Goal: Task Accomplishment & Management: Manage account settings

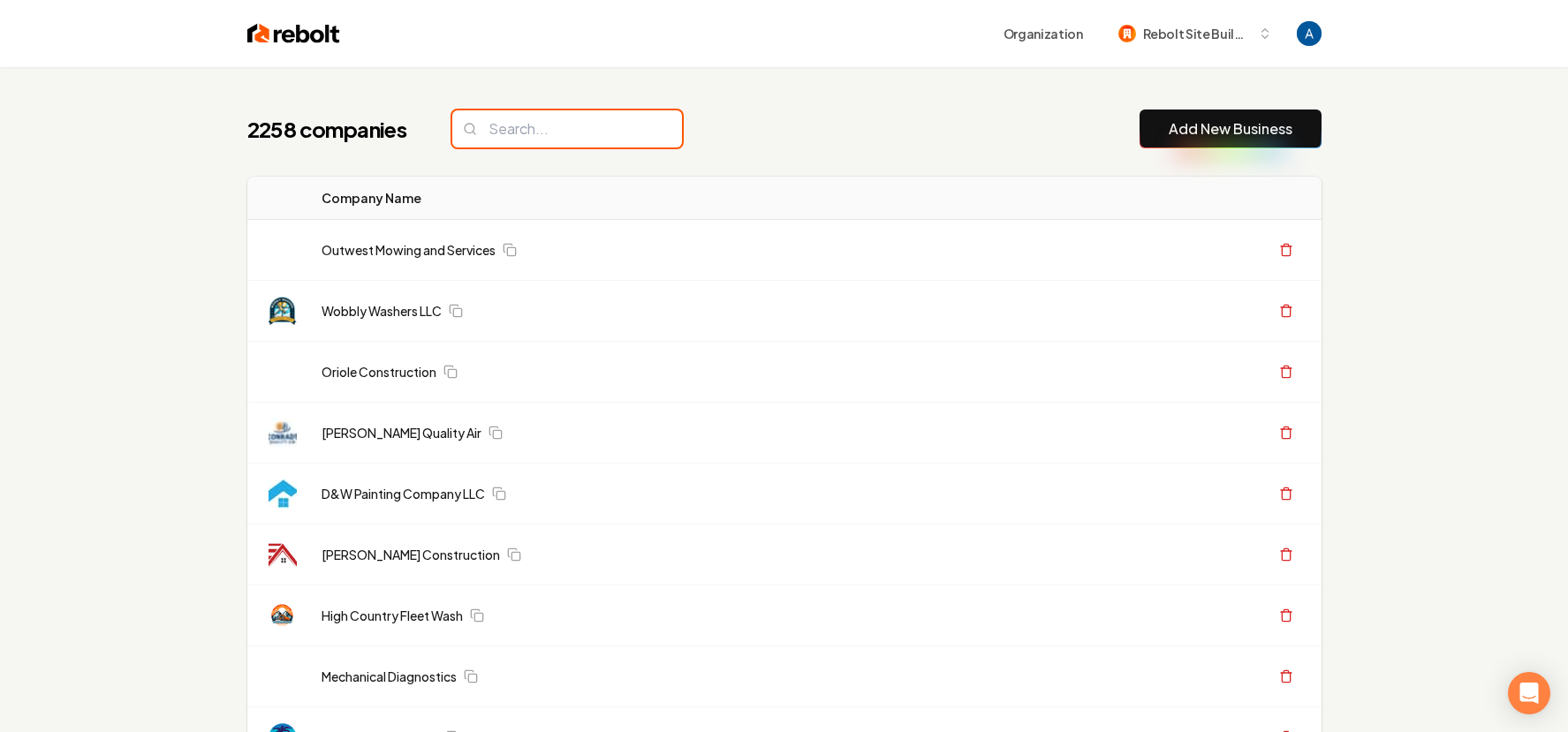
click at [545, 136] on input "search" at bounding box center [567, 128] width 230 height 37
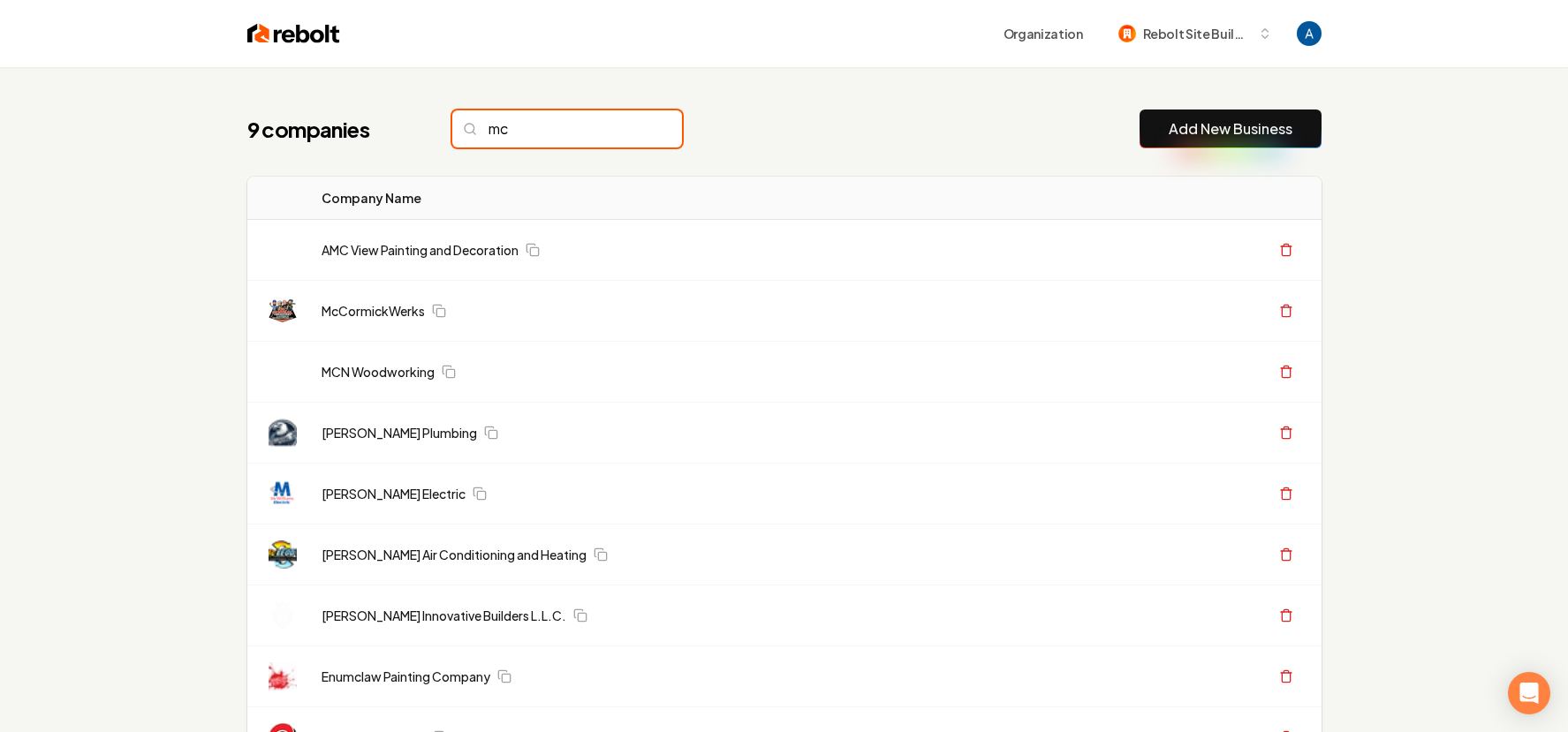
type input "m"
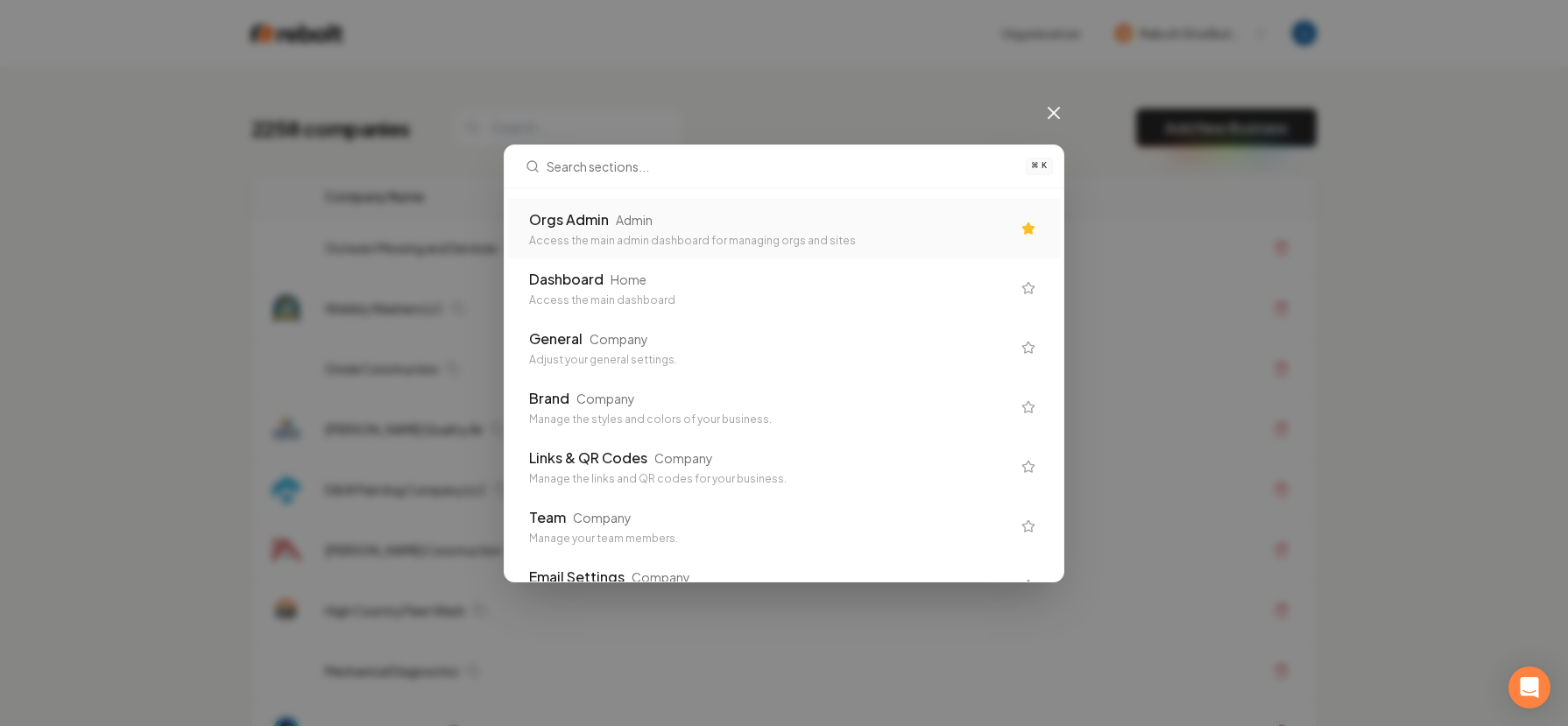
click at [619, 206] on div "Orgs Admin Admin Access the main admin dashboard for managing orgs and sites" at bounding box center [784, 229] width 552 height 59
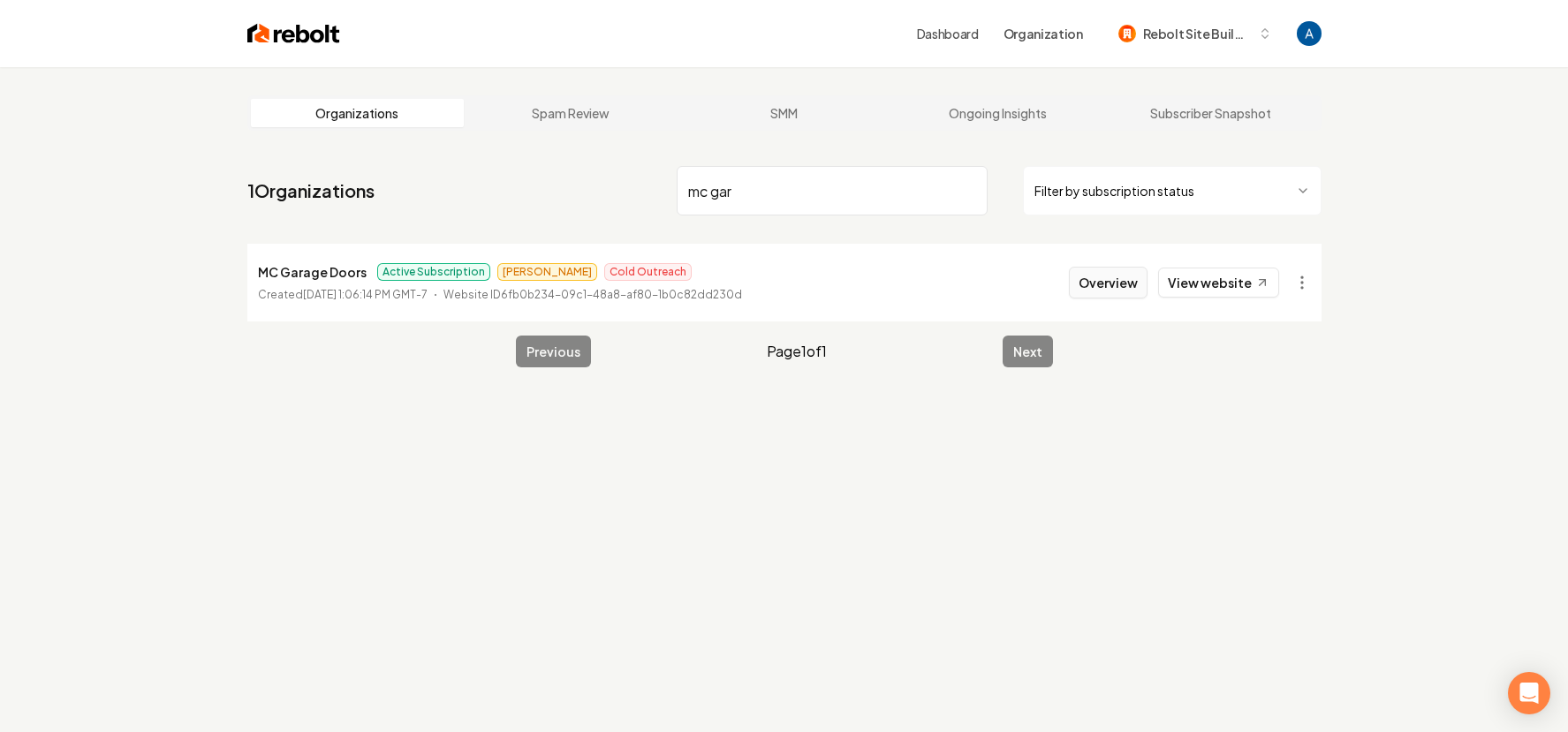
type input "mc gar"
click at [1112, 284] on button "Overview" at bounding box center [1108, 282] width 78 height 32
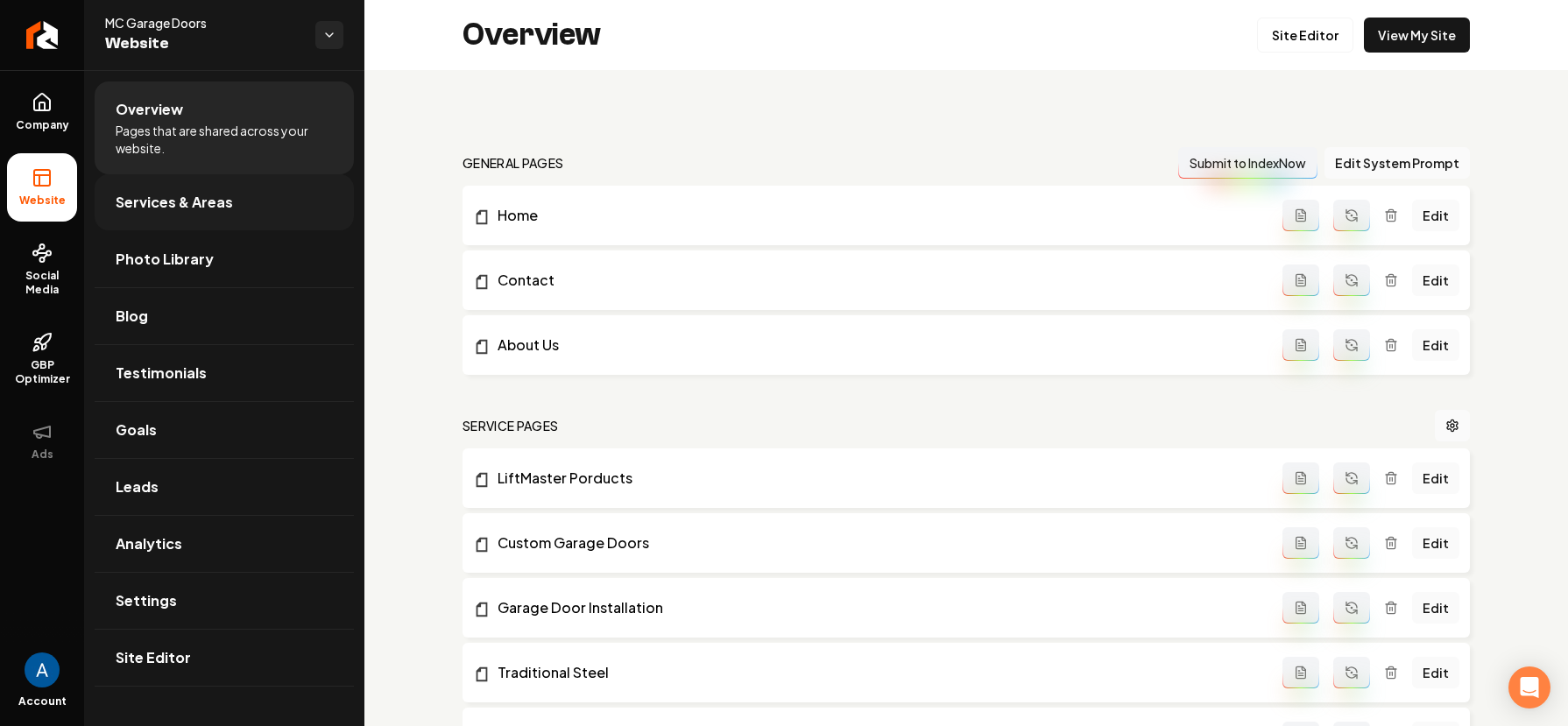
click at [173, 202] on span "Services & Areas" at bounding box center [174, 202] width 118 height 21
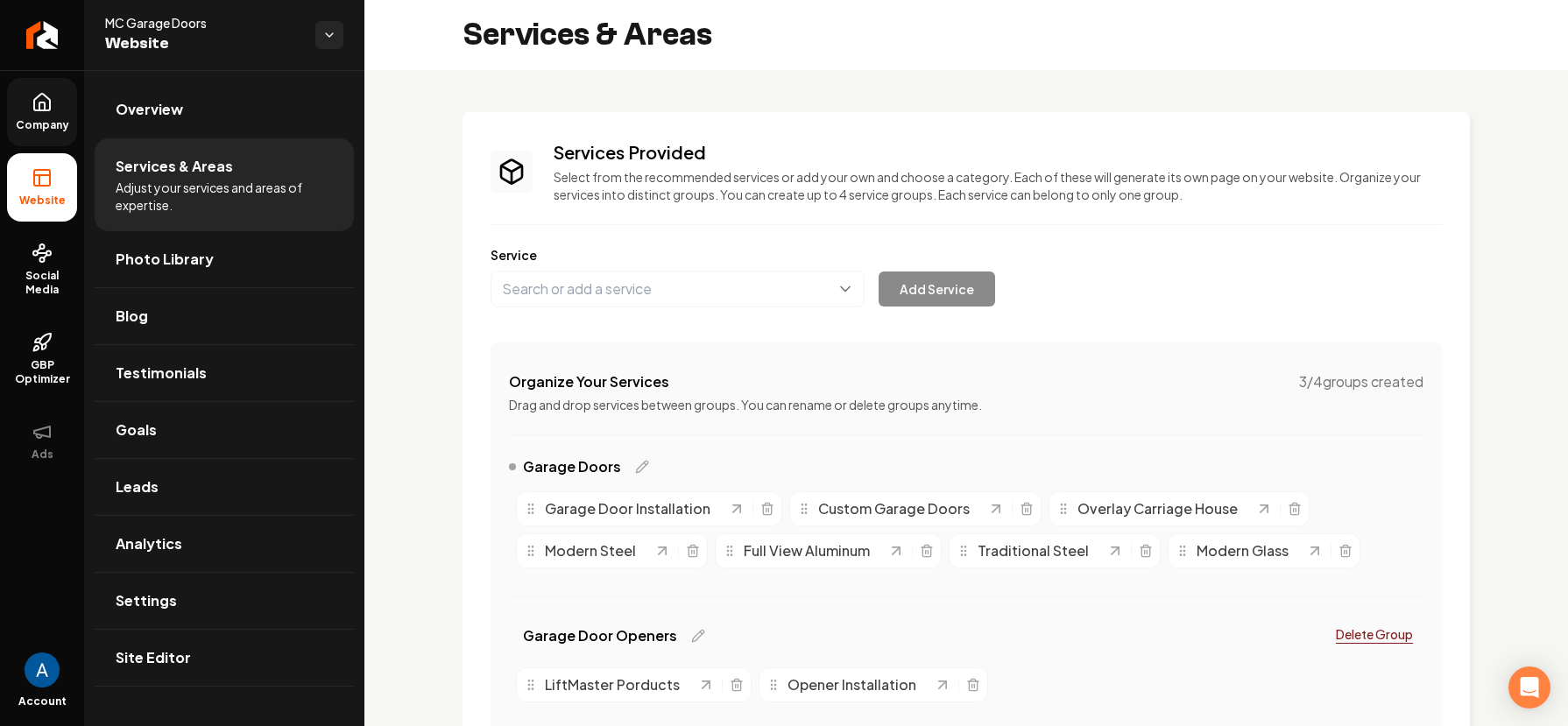
click at [46, 103] on icon at bounding box center [42, 102] width 21 height 21
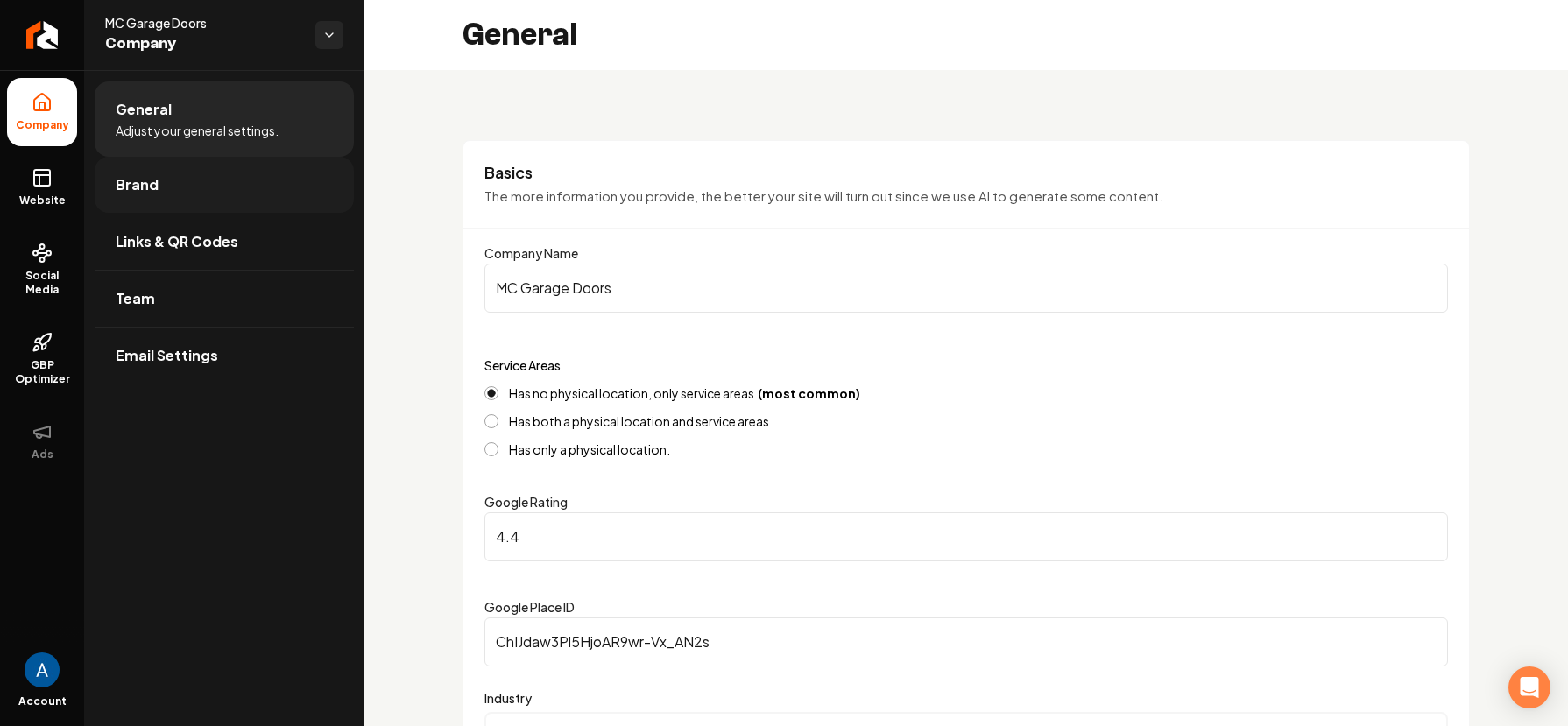
click at [153, 198] on link "Brand" at bounding box center [224, 185] width 259 height 56
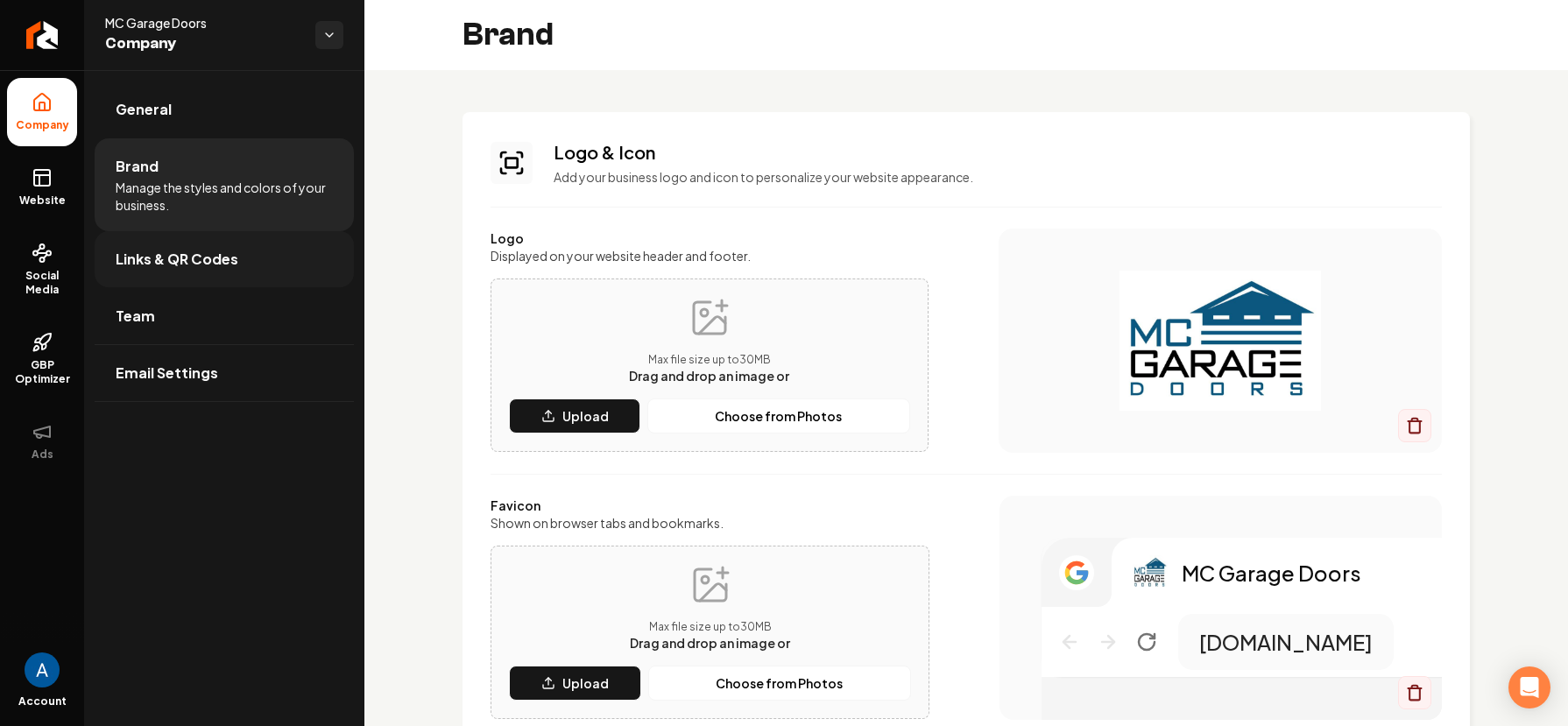
click at [204, 275] on link "Links & QR Codes" at bounding box center [224, 259] width 259 height 56
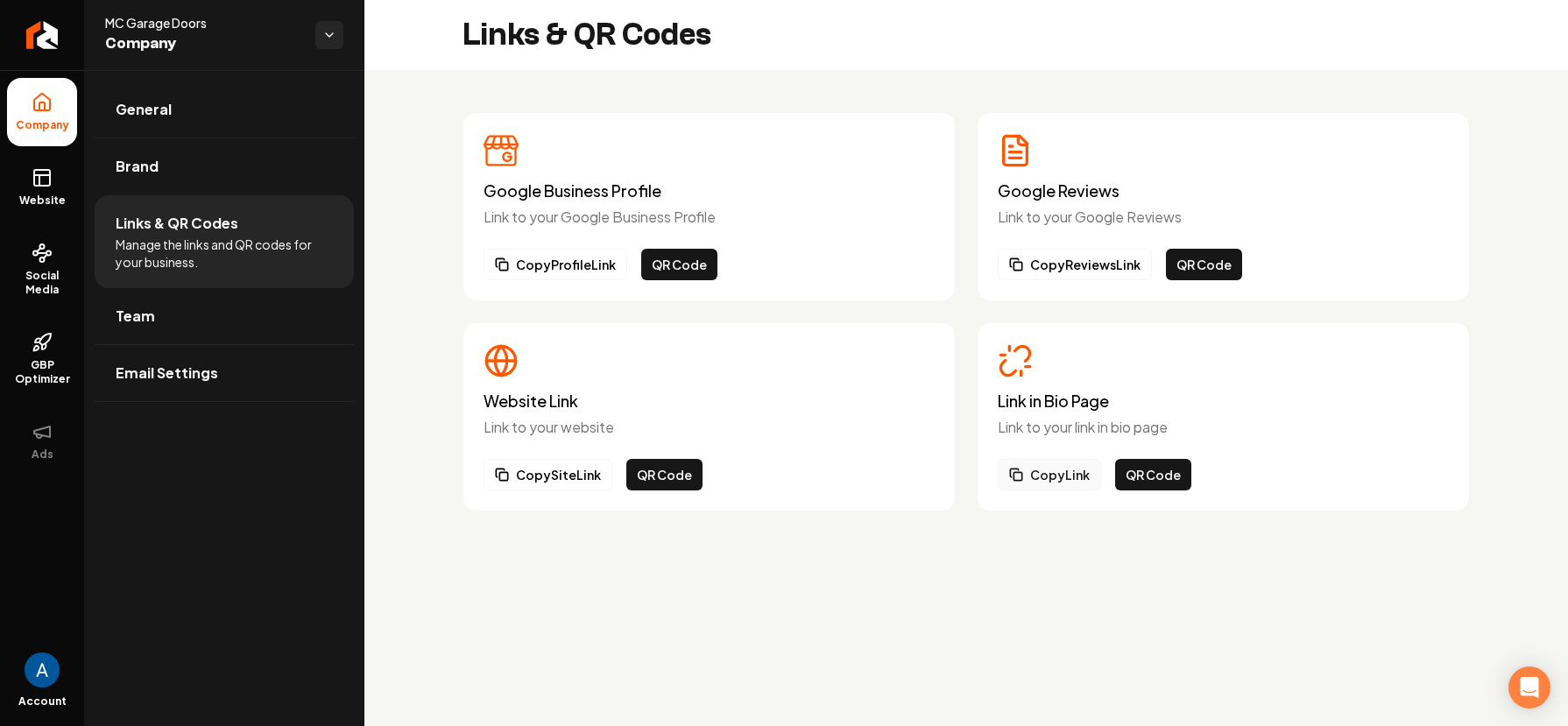
click at [1042, 481] on button "Copy Link" at bounding box center [1049, 474] width 103 height 32
click at [1156, 480] on button "QR Code" at bounding box center [1153, 474] width 77 height 32
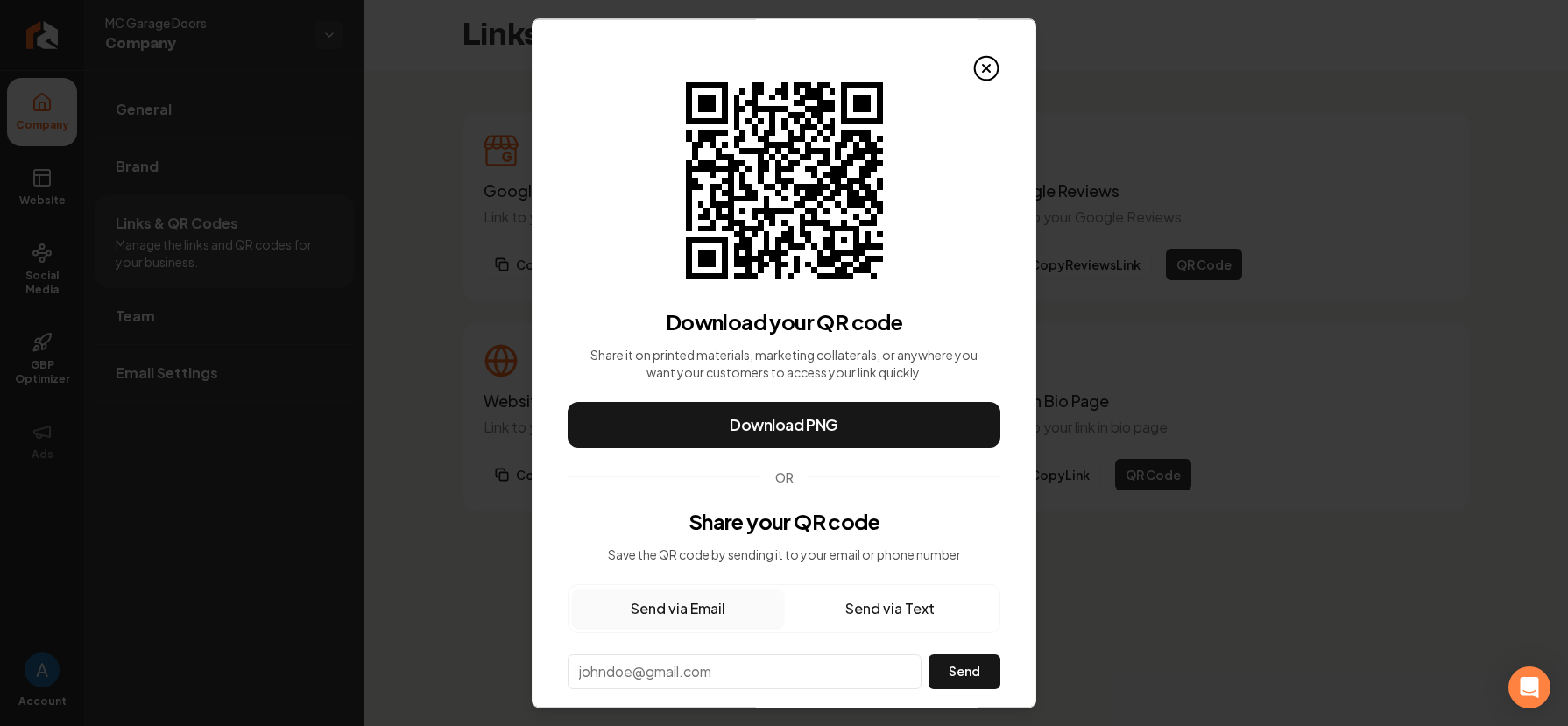
click at [832, 615] on button "Send via Text" at bounding box center [890, 608] width 212 height 38
click at [699, 667] on input "**" at bounding box center [743, 671] width 351 height 31
paste input "**********"
type input "**********"
click at [965, 678] on button "Send" at bounding box center [963, 671] width 73 height 35
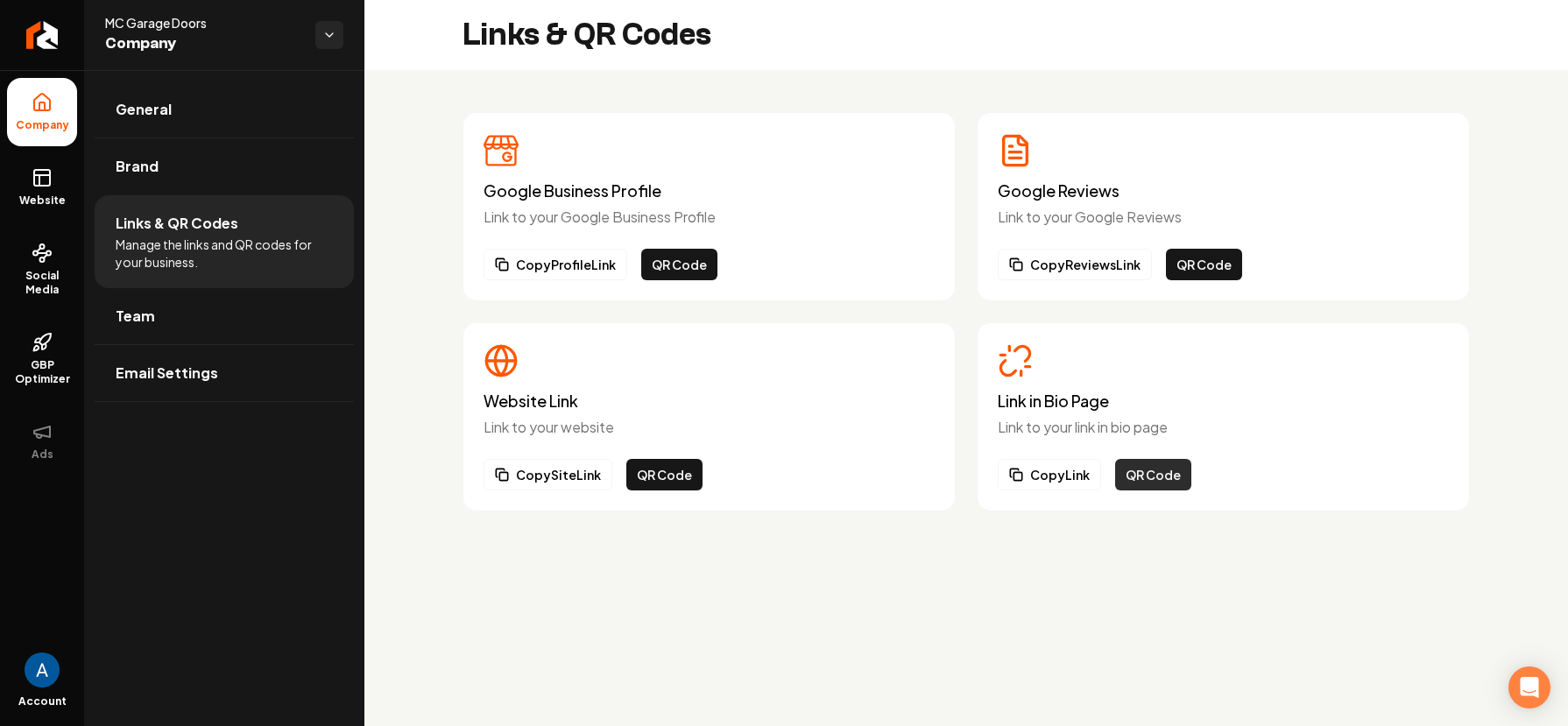
click at [1142, 482] on button "QR Code" at bounding box center [1153, 474] width 77 height 32
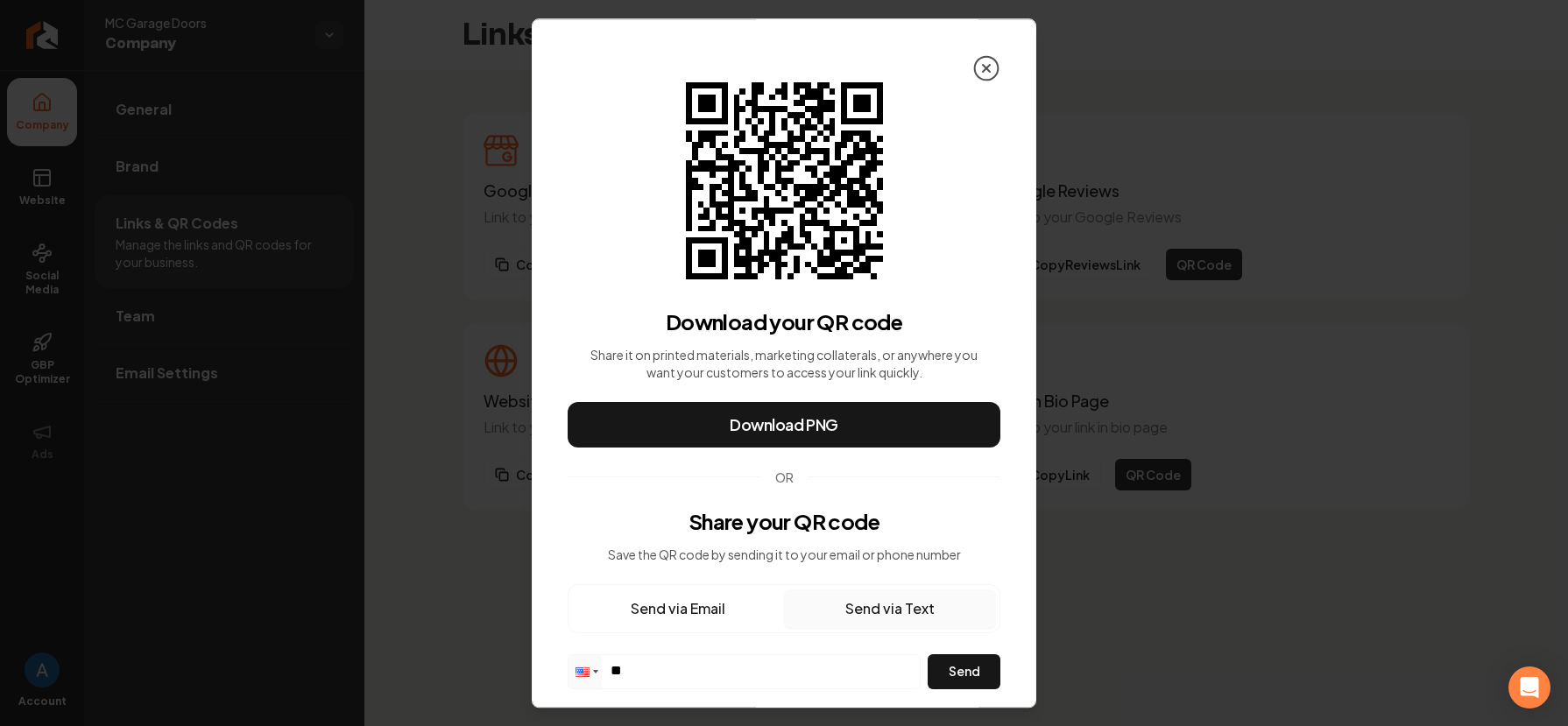
click at [980, 67] on icon at bounding box center [985, 68] width 28 height 28
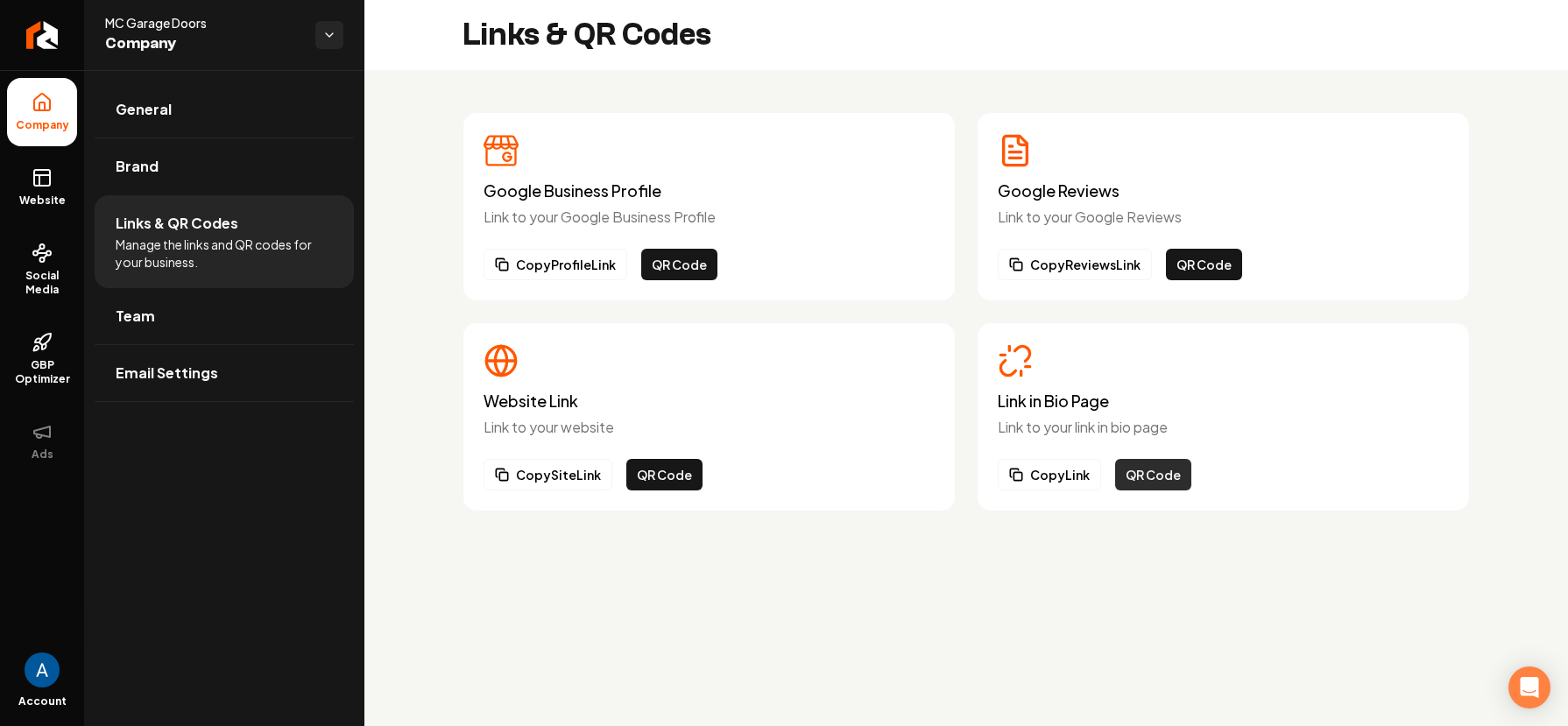
click at [1156, 481] on button "QR Code" at bounding box center [1153, 474] width 77 height 32
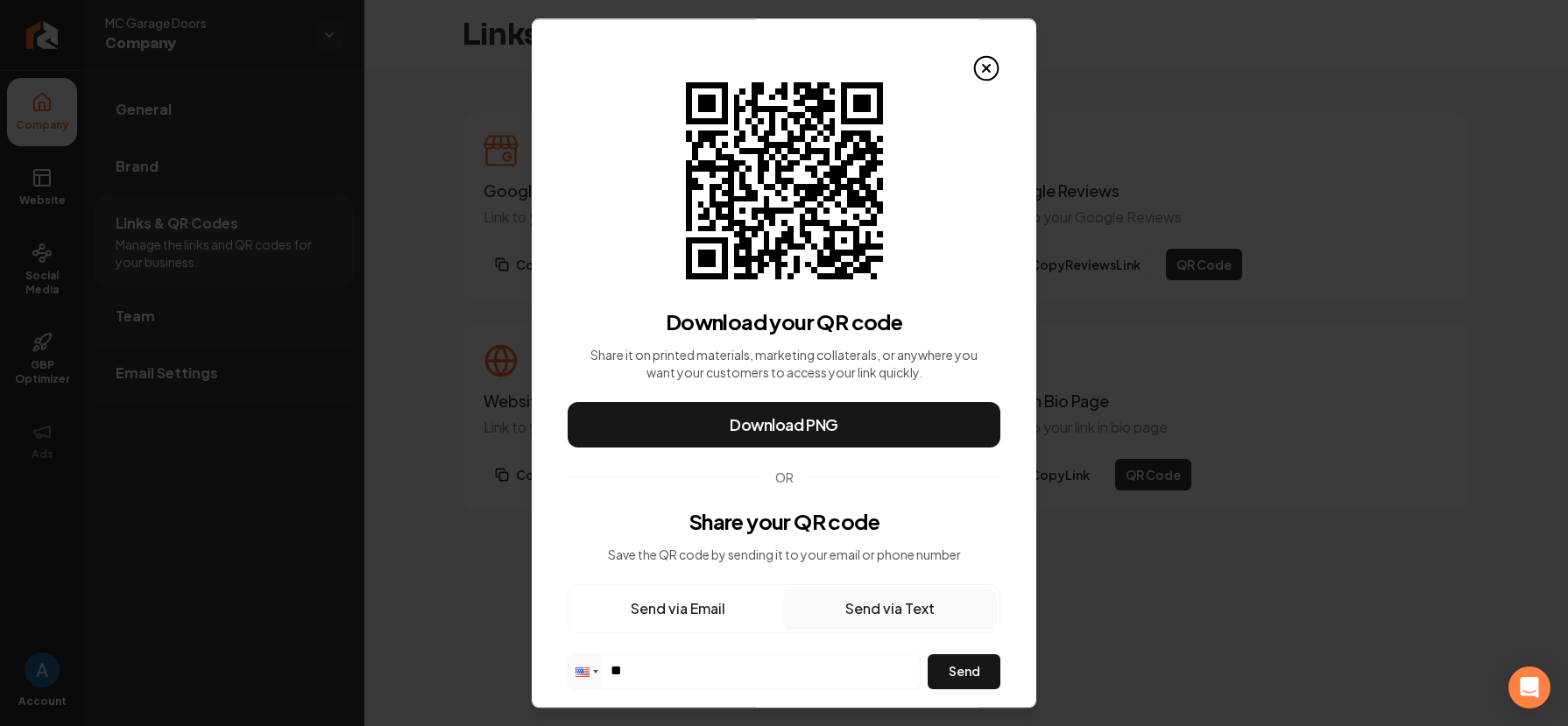
click at [845, 616] on button "Send via Text" at bounding box center [890, 608] width 212 height 38
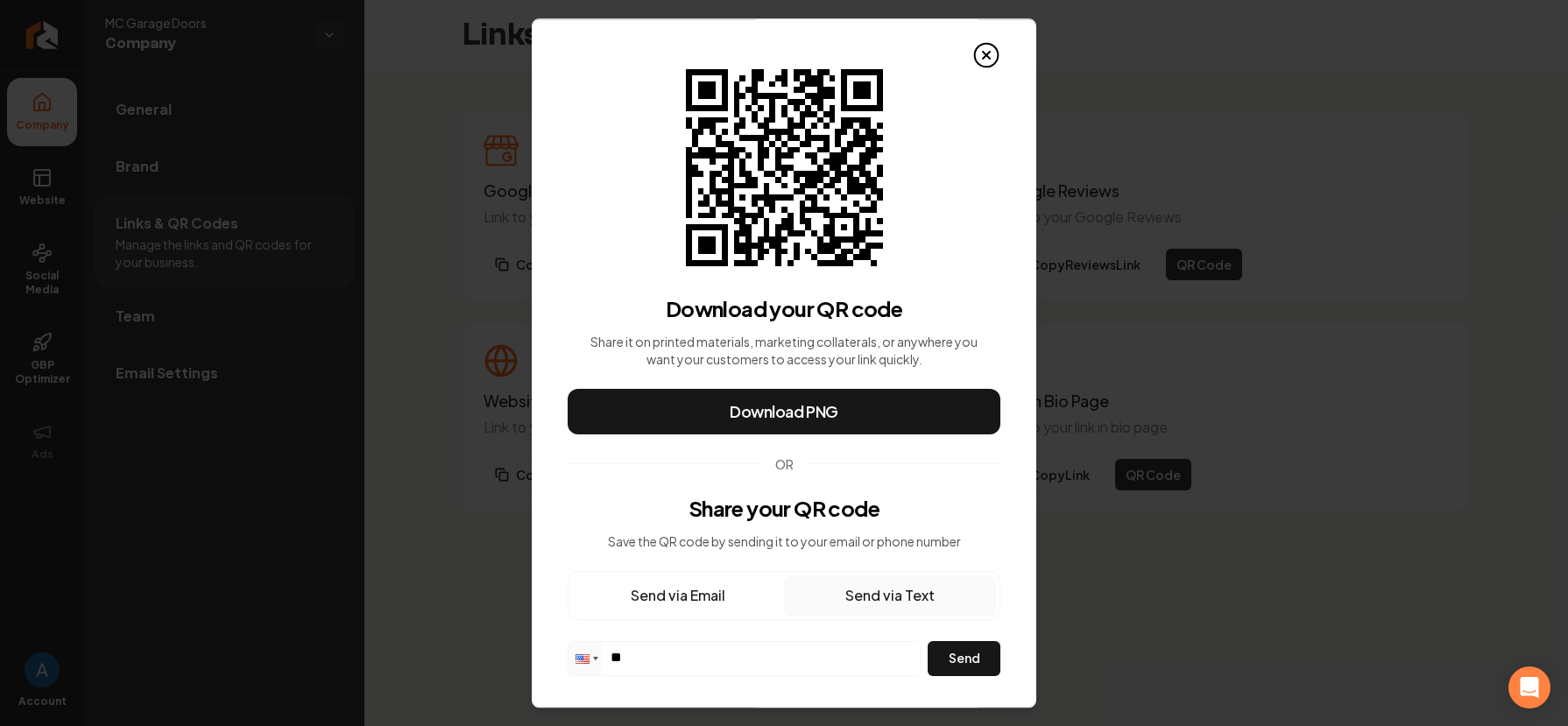
scroll to position [37, 0]
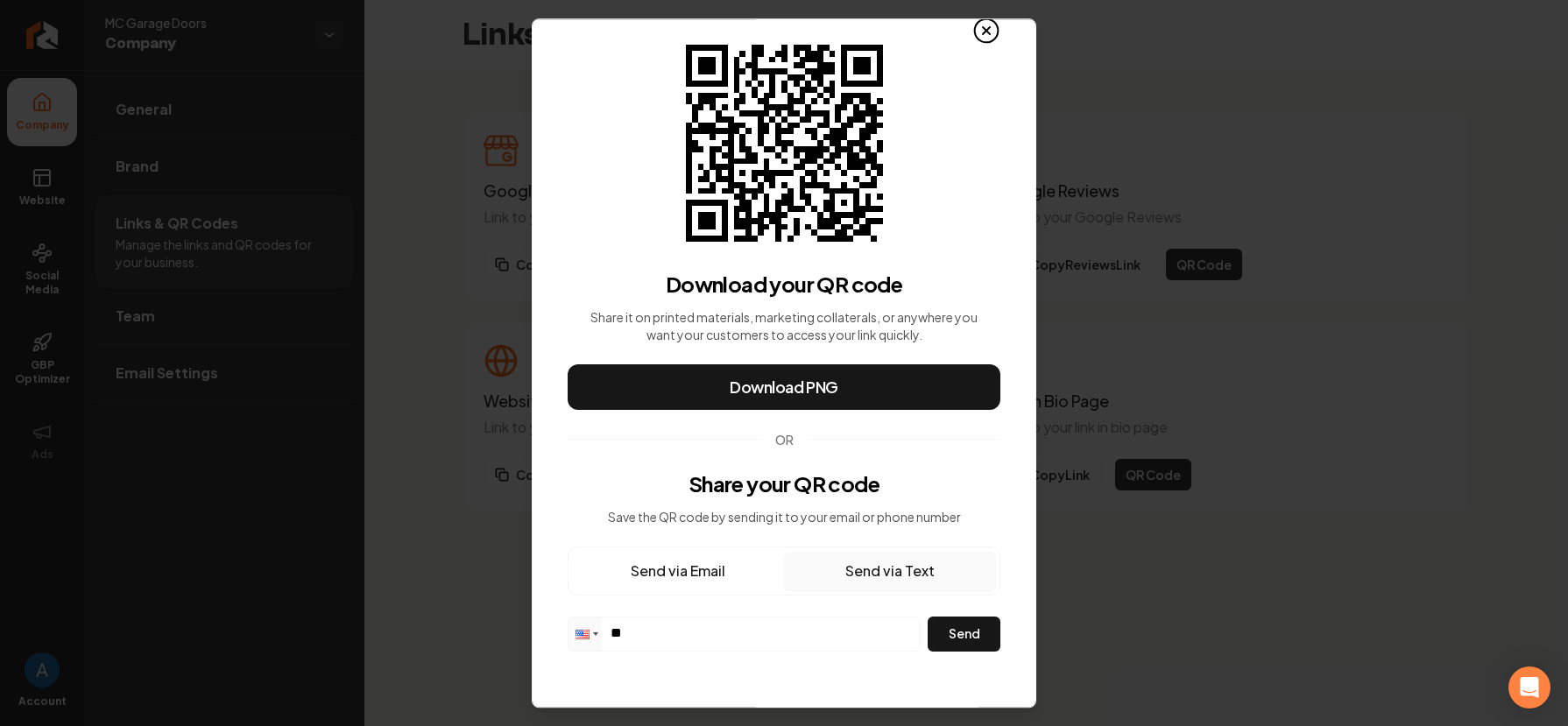
click at [845, 564] on button "Send via Text" at bounding box center [890, 571] width 212 height 38
click at [723, 627] on input "**" at bounding box center [743, 632] width 351 height 31
paste input "**********"
type input "**********"
click at [957, 638] on button "Send" at bounding box center [963, 634] width 73 height 35
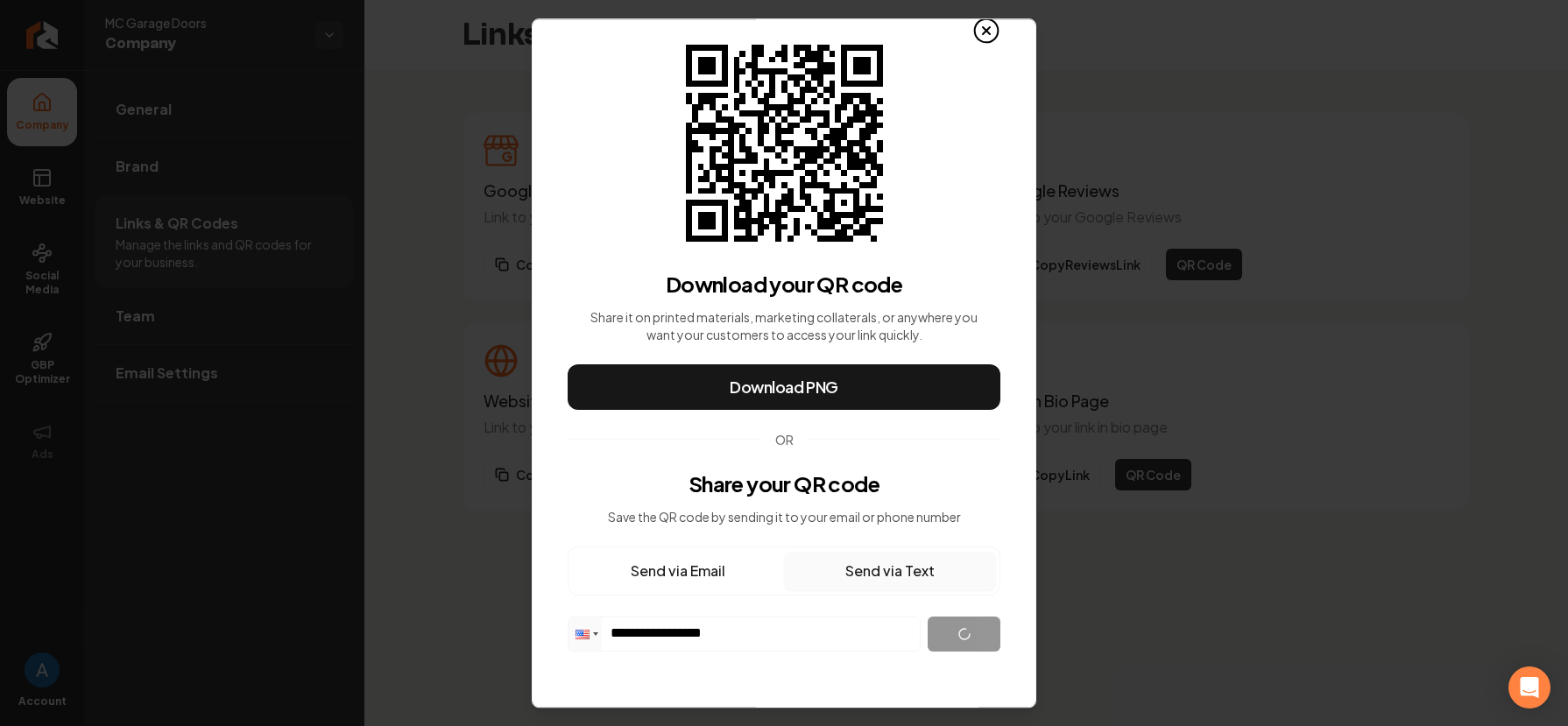
scroll to position [0, 0]
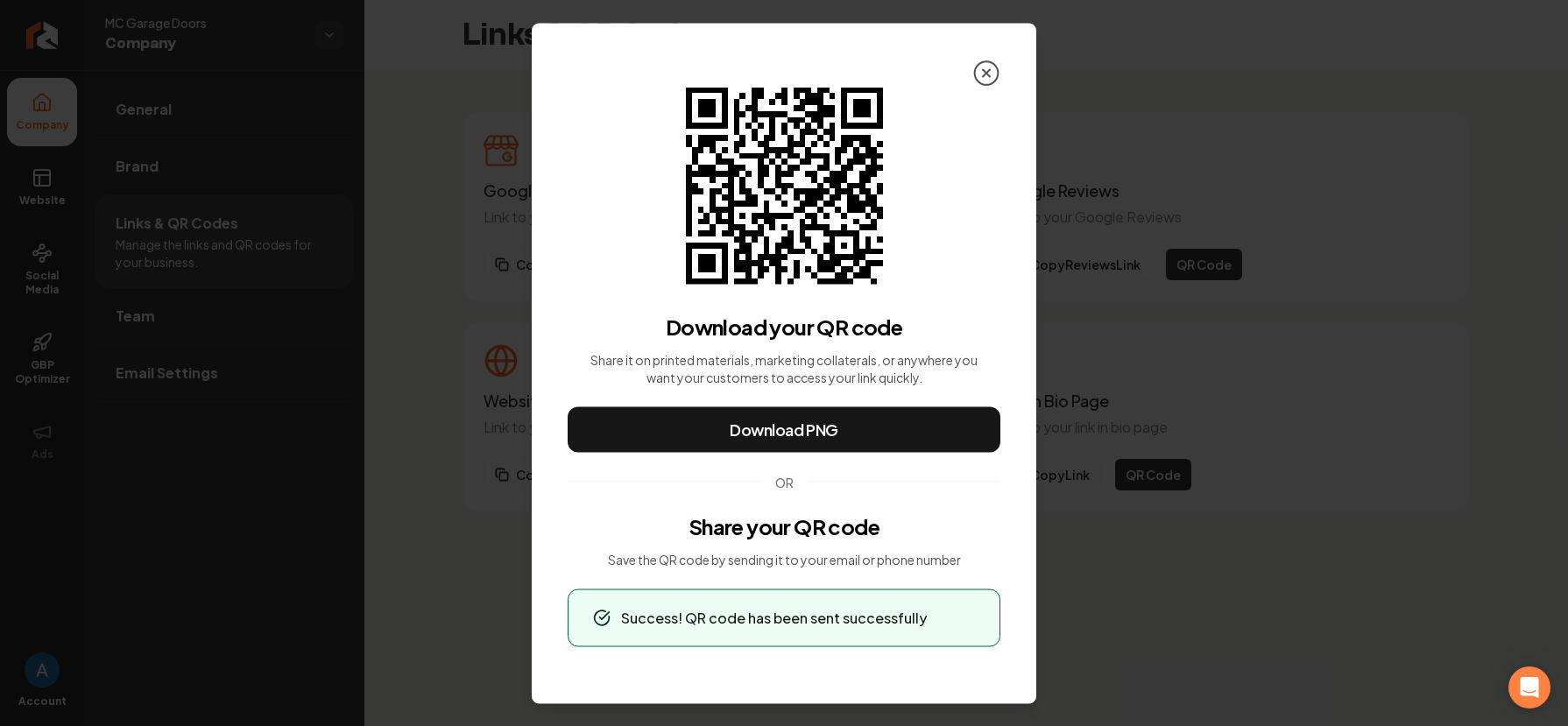
click at [987, 66] on icon at bounding box center [985, 72] width 28 height 28
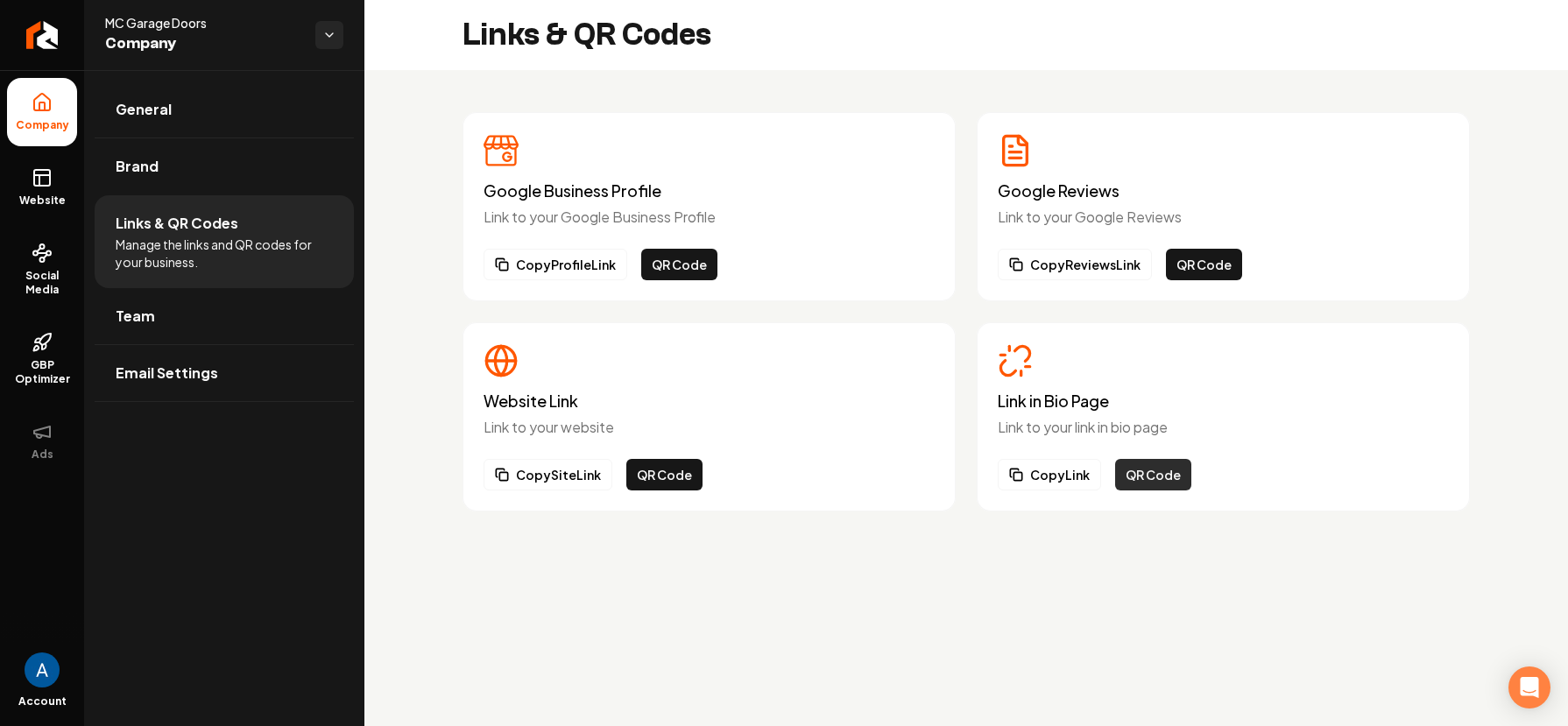
click at [1165, 478] on button "QR Code" at bounding box center [1153, 474] width 77 height 32
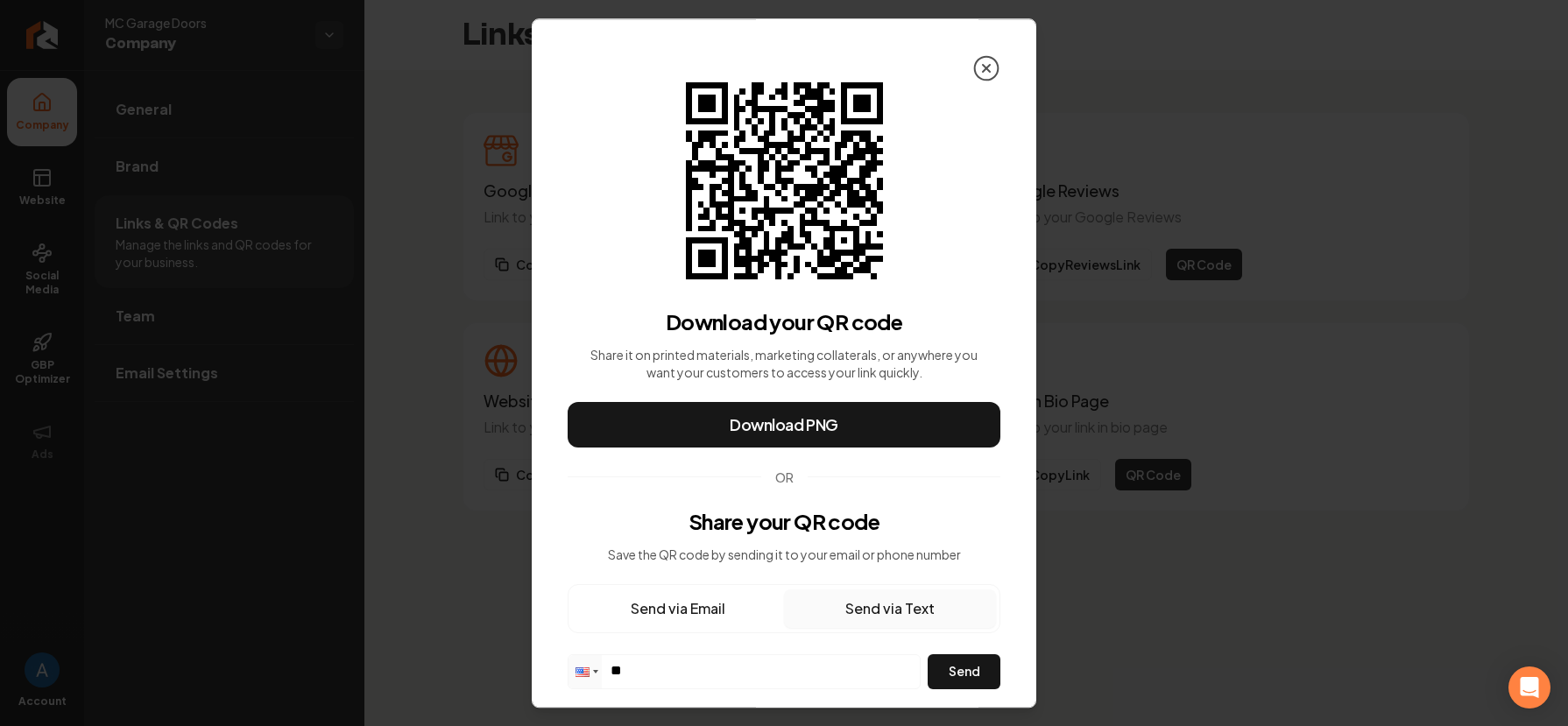
click at [972, 62] on icon at bounding box center [985, 68] width 28 height 28
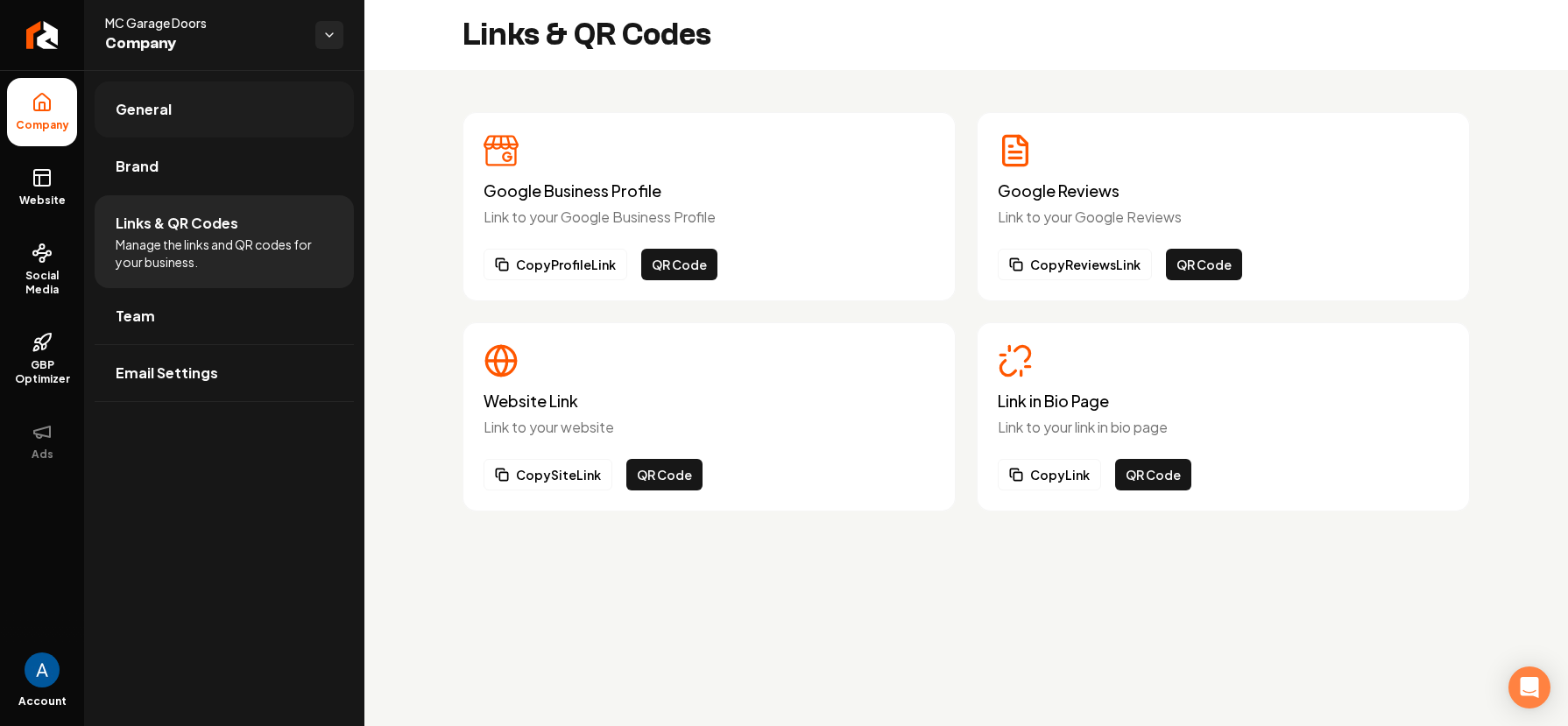
click at [132, 113] on span "General" at bounding box center [144, 109] width 56 height 21
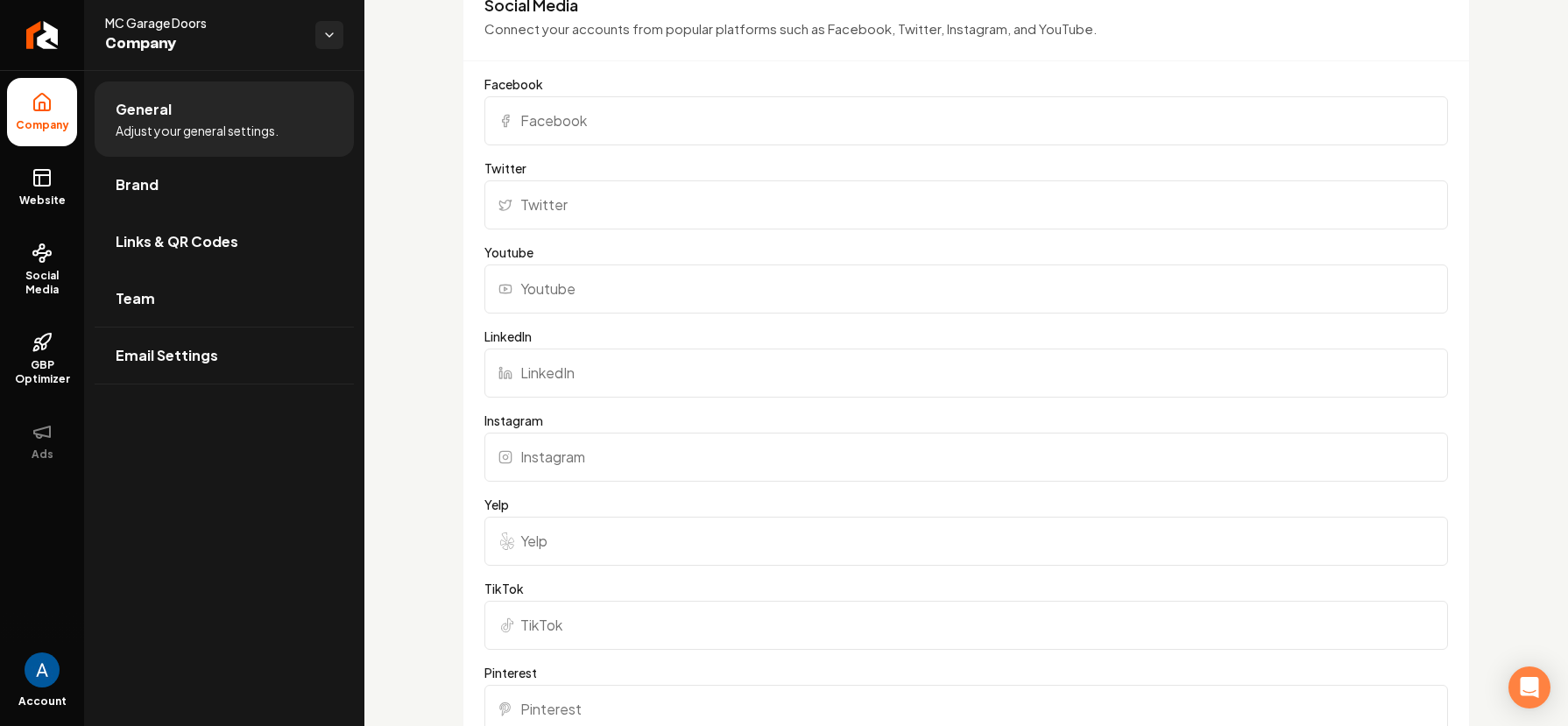
scroll to position [1786, 0]
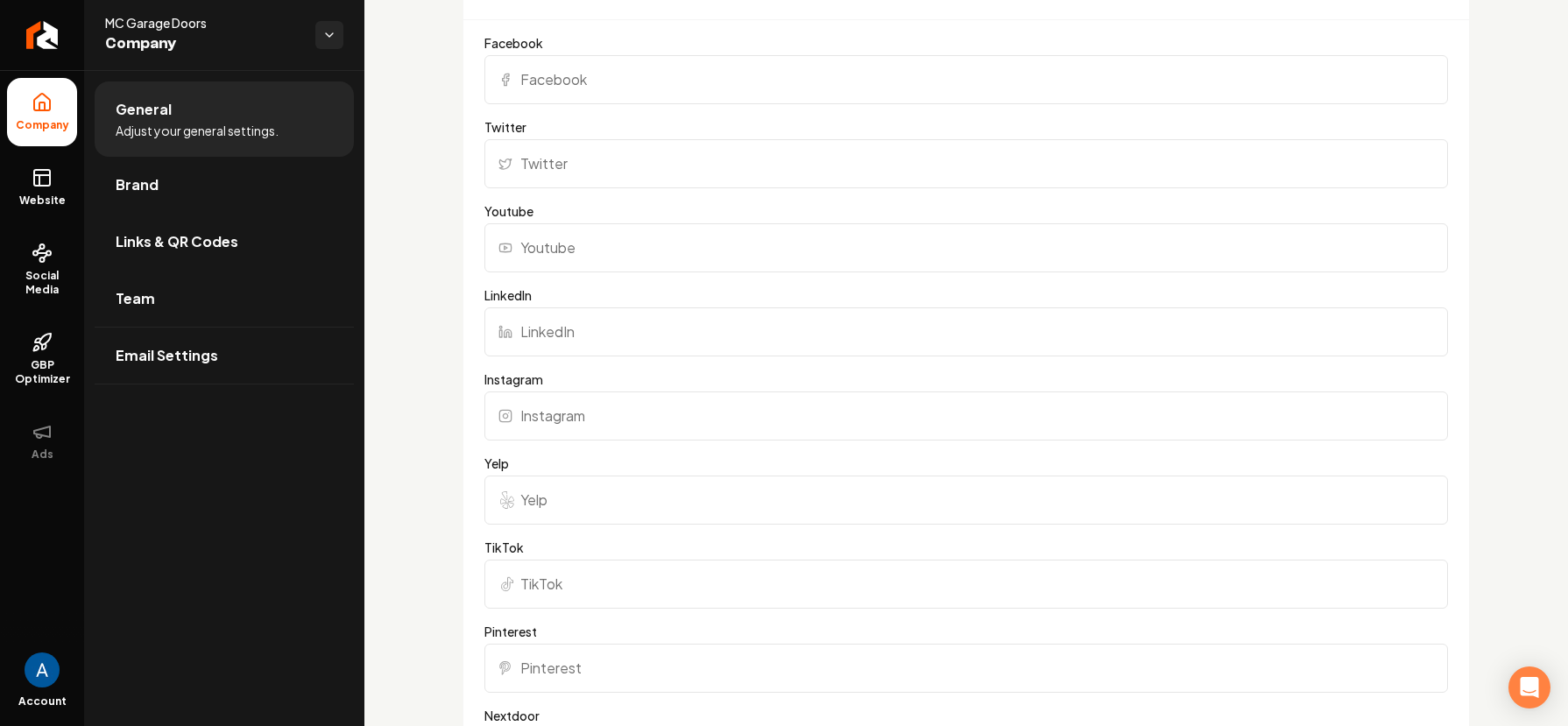
click at [552, 490] on input "Yelp" at bounding box center [965, 499] width 963 height 49
paste input "https://www.yelp.com/biz/mc-garage-doors-saratoga-5"
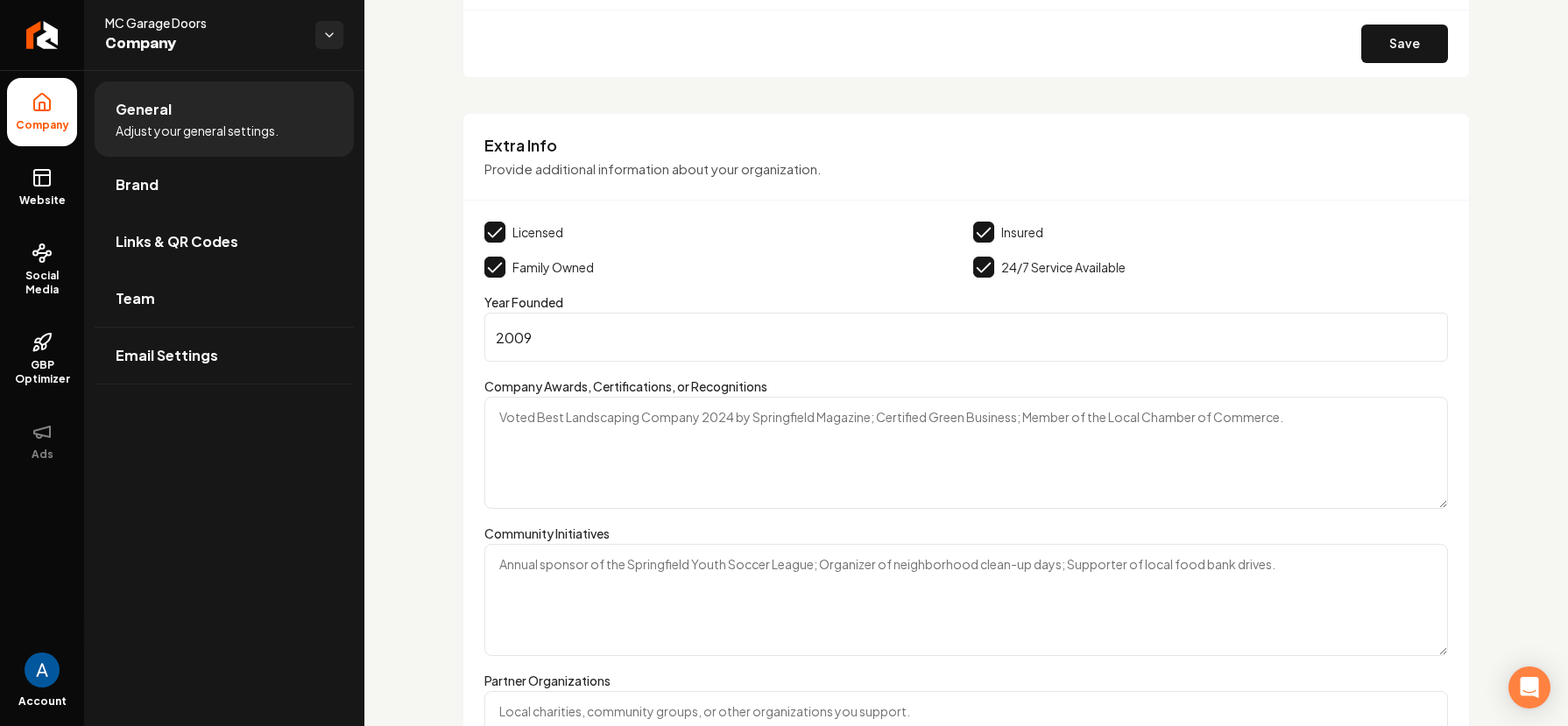
scroll to position [2906, 0]
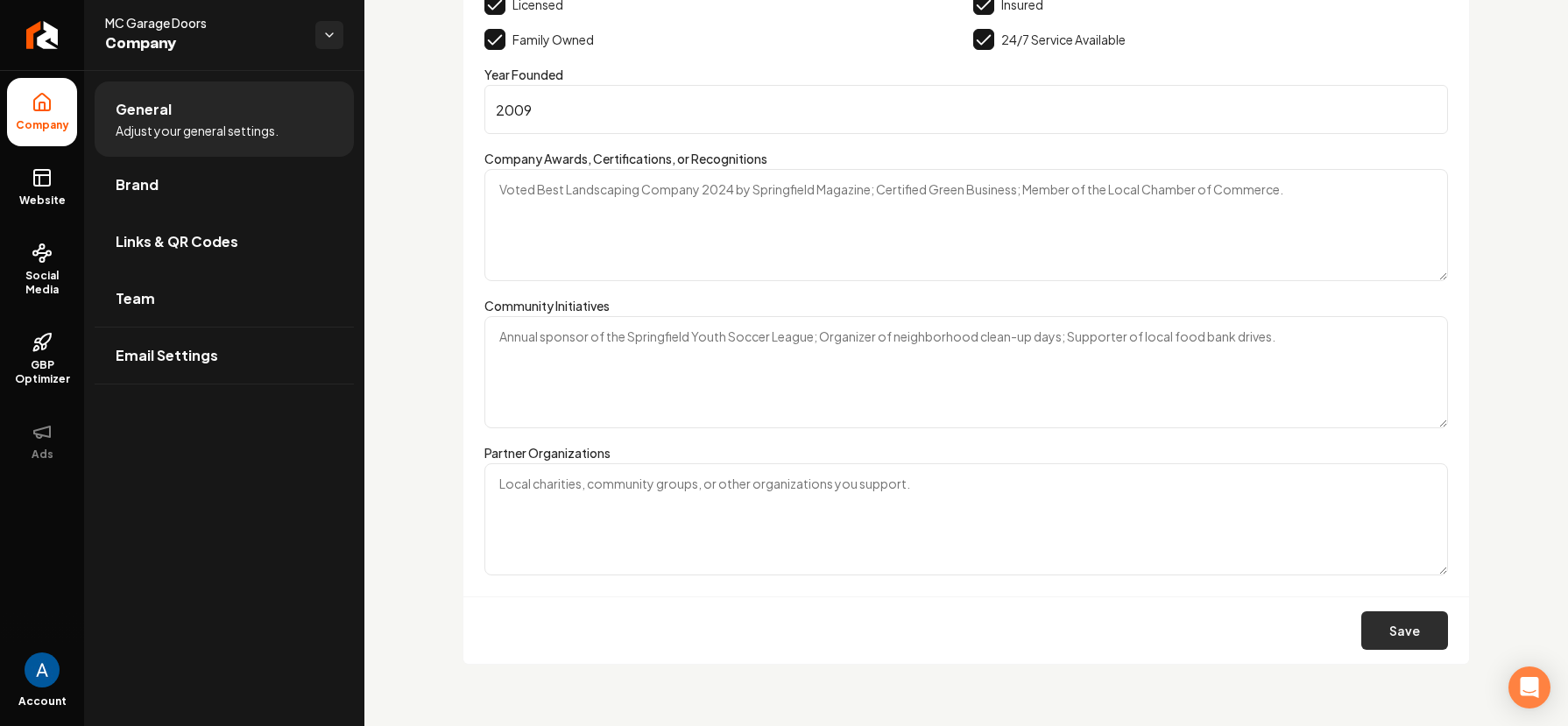
type input "https://www.yelp.com/biz/mc-garage-doors-saratoga-5"
click at [1367, 628] on button "Save" at bounding box center [1404, 630] width 87 height 38
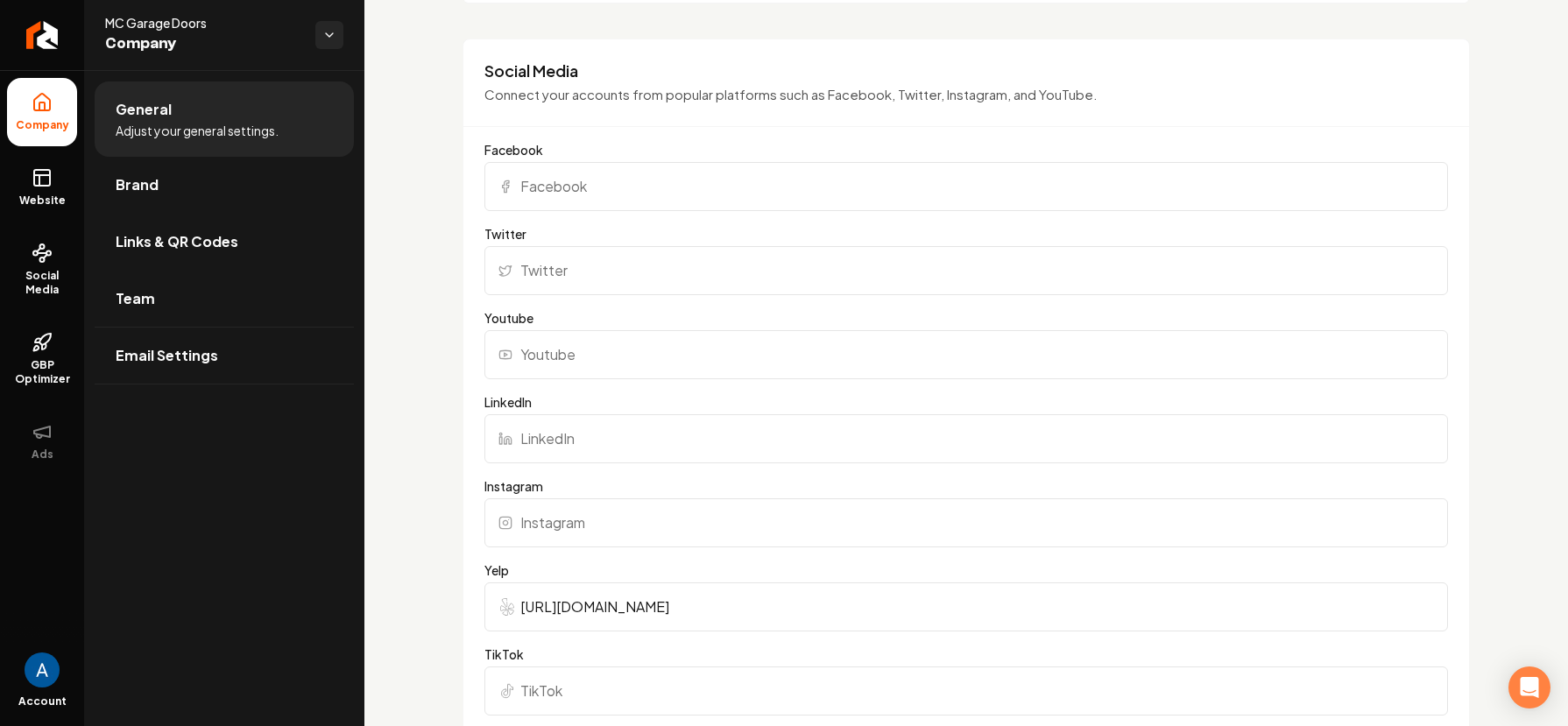
scroll to position [1663, 0]
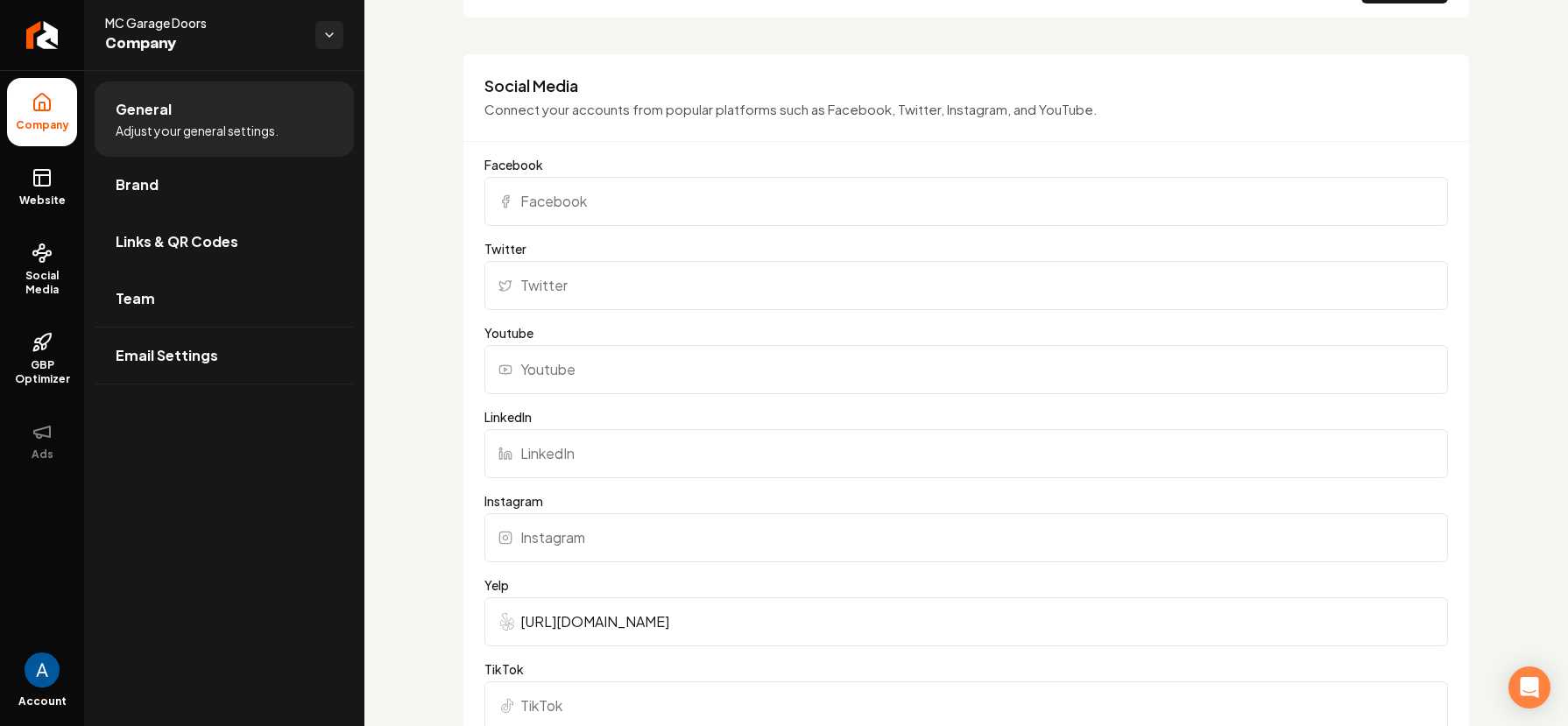
click at [593, 204] on input "Facebook" at bounding box center [965, 201] width 963 height 49
paste input "https://www.facebook.com/mcgaragedoors/"
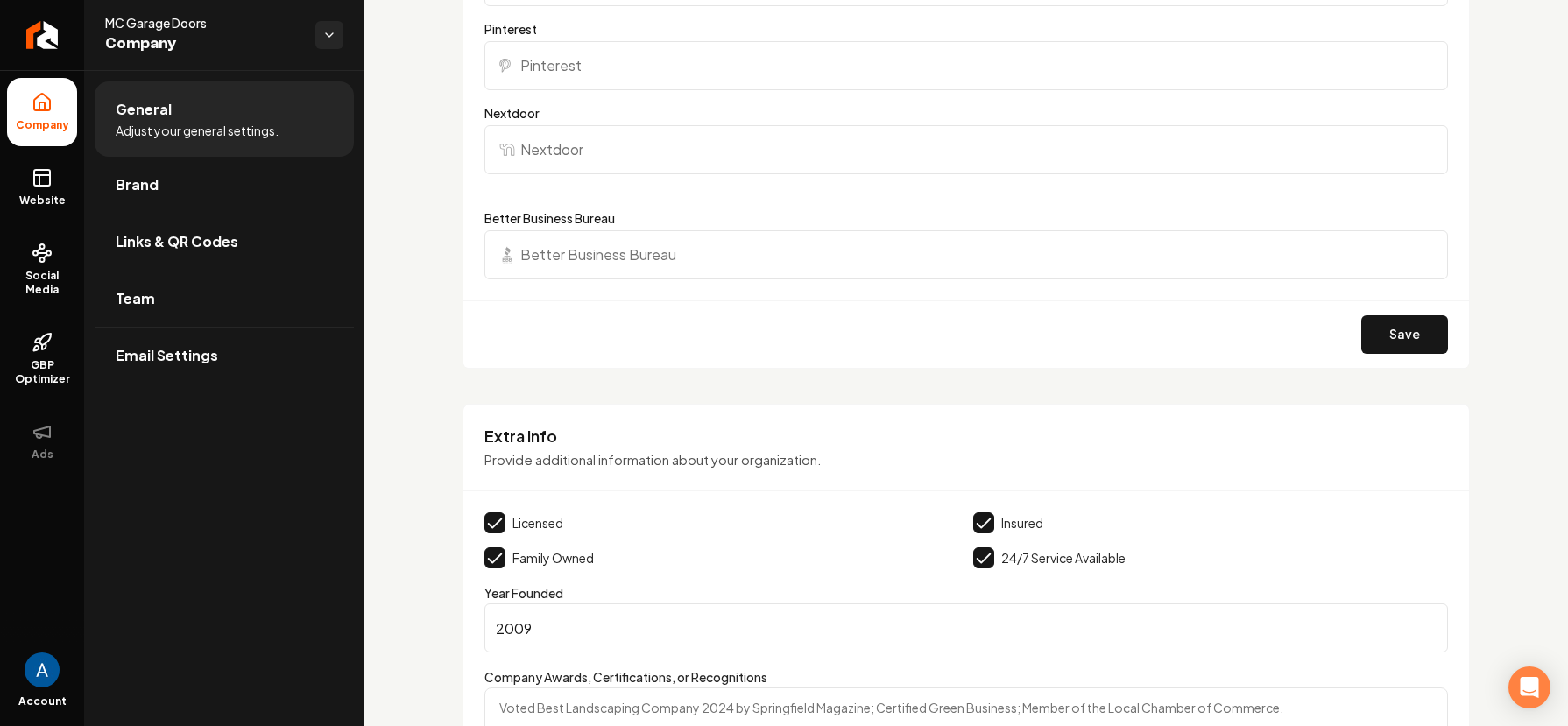
scroll to position [2915, 0]
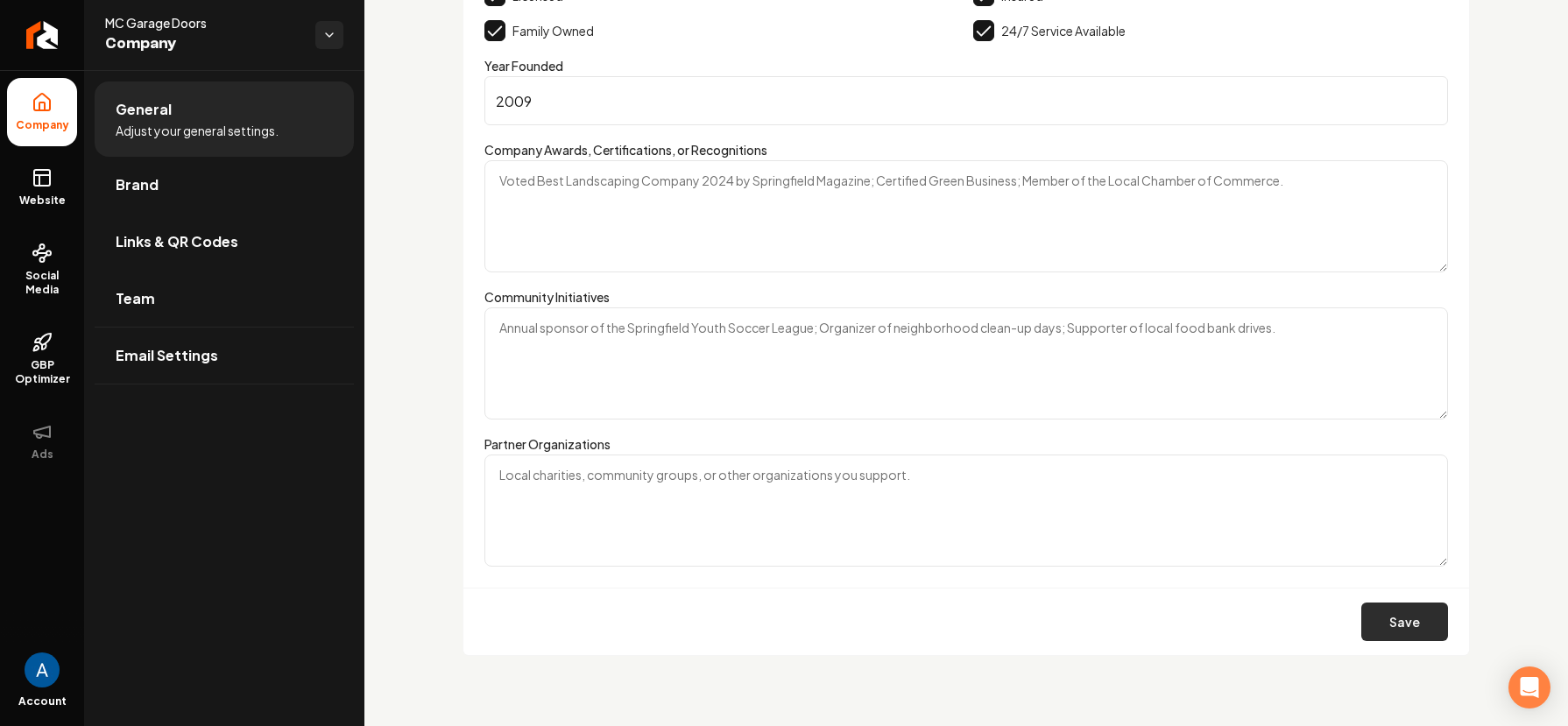
type input "https://www.facebook.com/mcgaragedoors/"
click at [1366, 620] on button "Save" at bounding box center [1404, 622] width 87 height 38
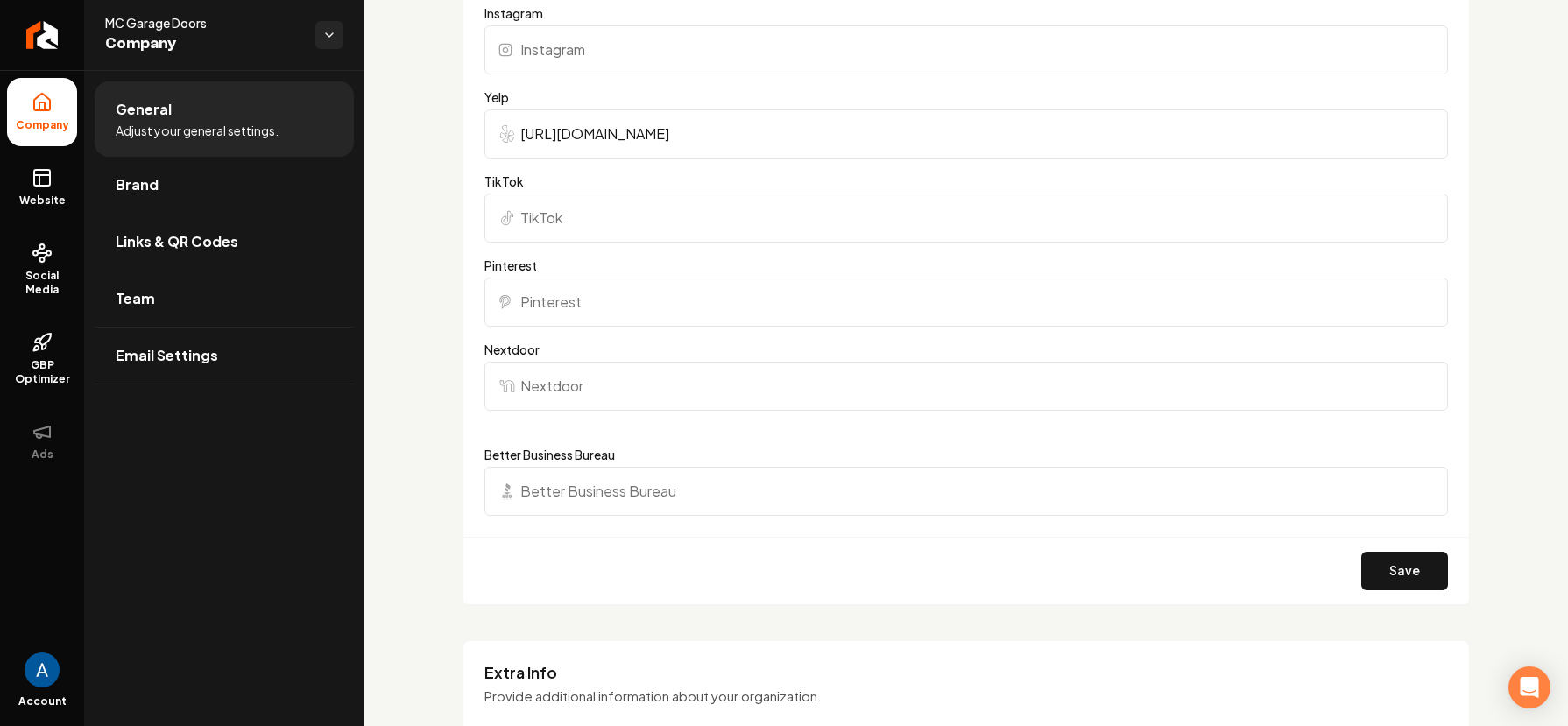
scroll to position [2154, 0]
click at [1398, 575] on button "Save" at bounding box center [1404, 568] width 87 height 38
click at [1398, 575] on div "Save" at bounding box center [965, 567] width 1005 height 67
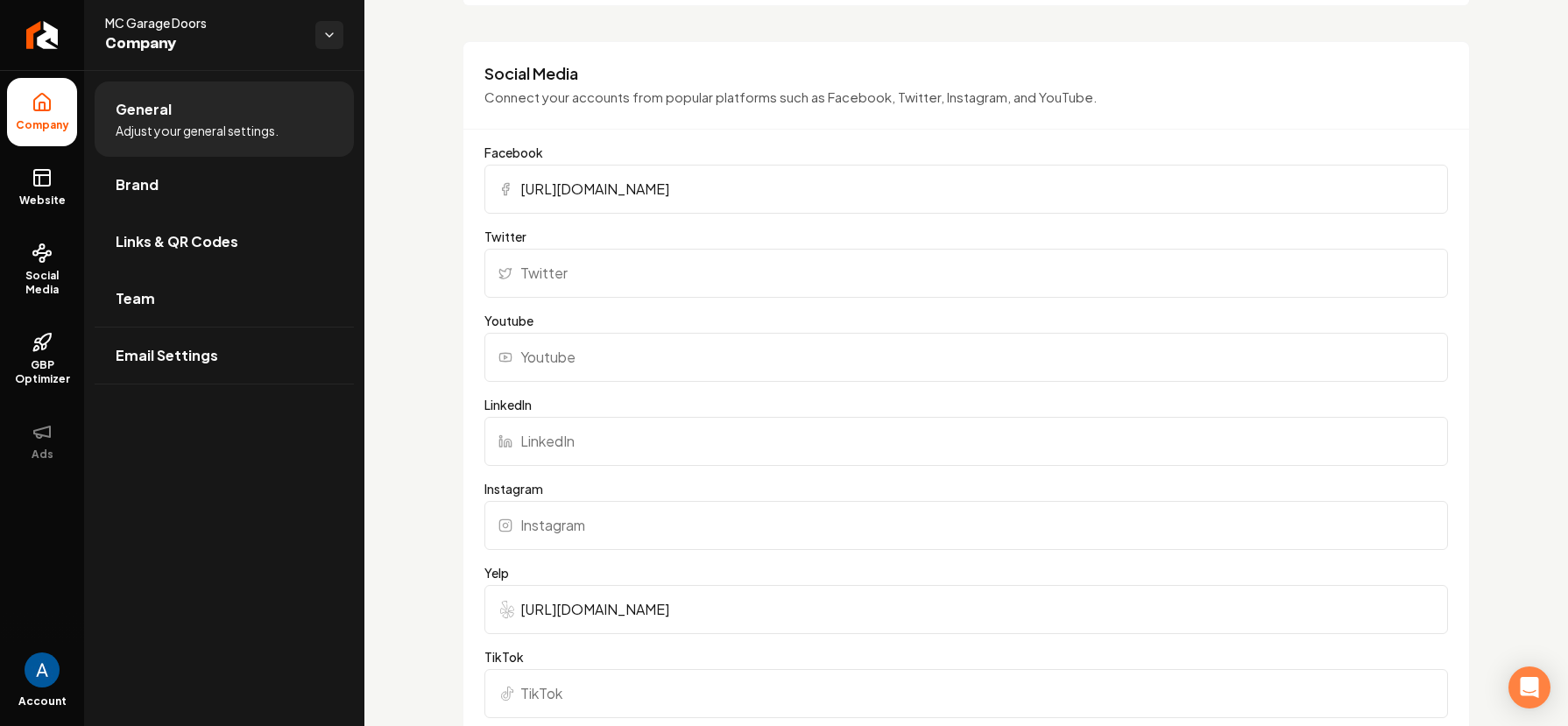
scroll to position [1673, 0]
click at [32, 180] on icon at bounding box center [42, 178] width 21 height 21
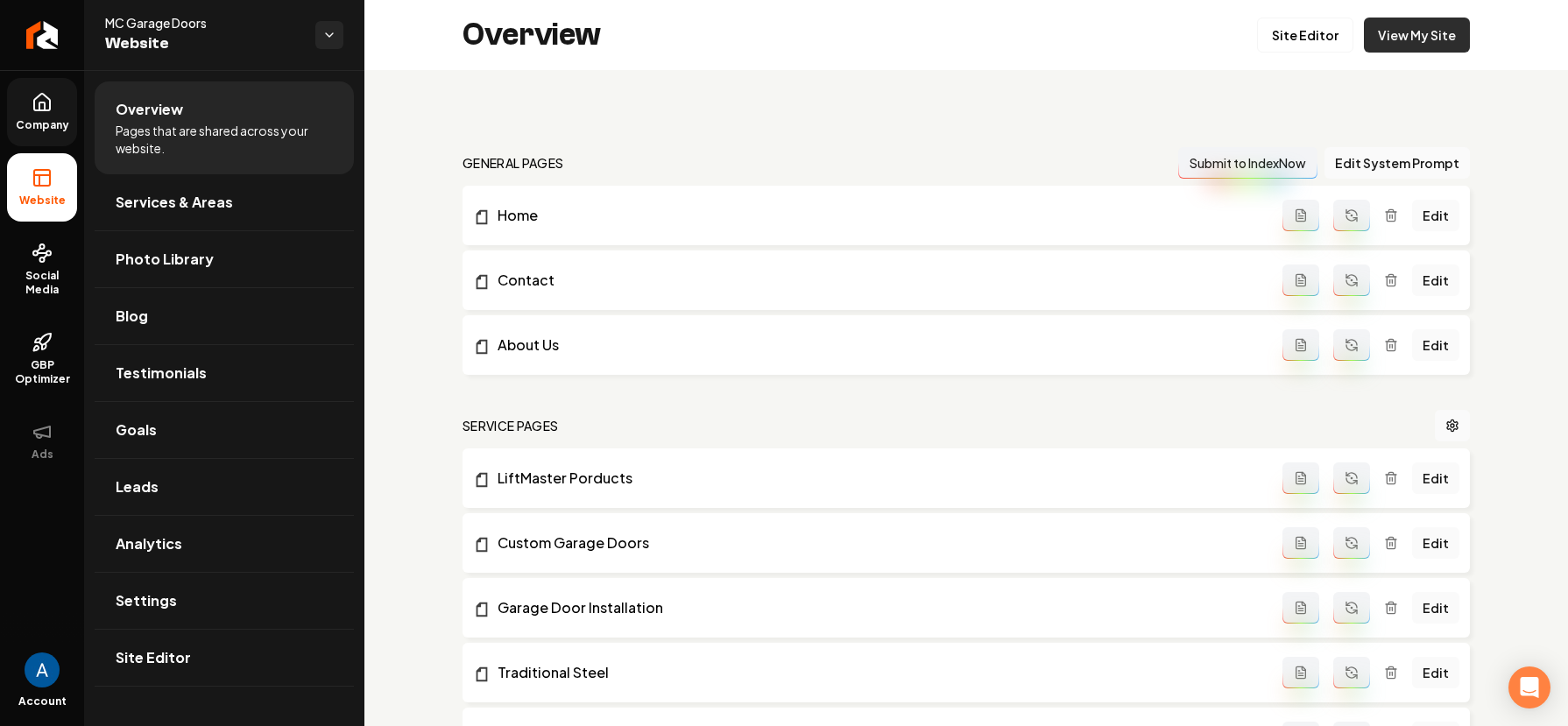
click at [1401, 29] on link "View My Site" at bounding box center [1416, 34] width 106 height 35
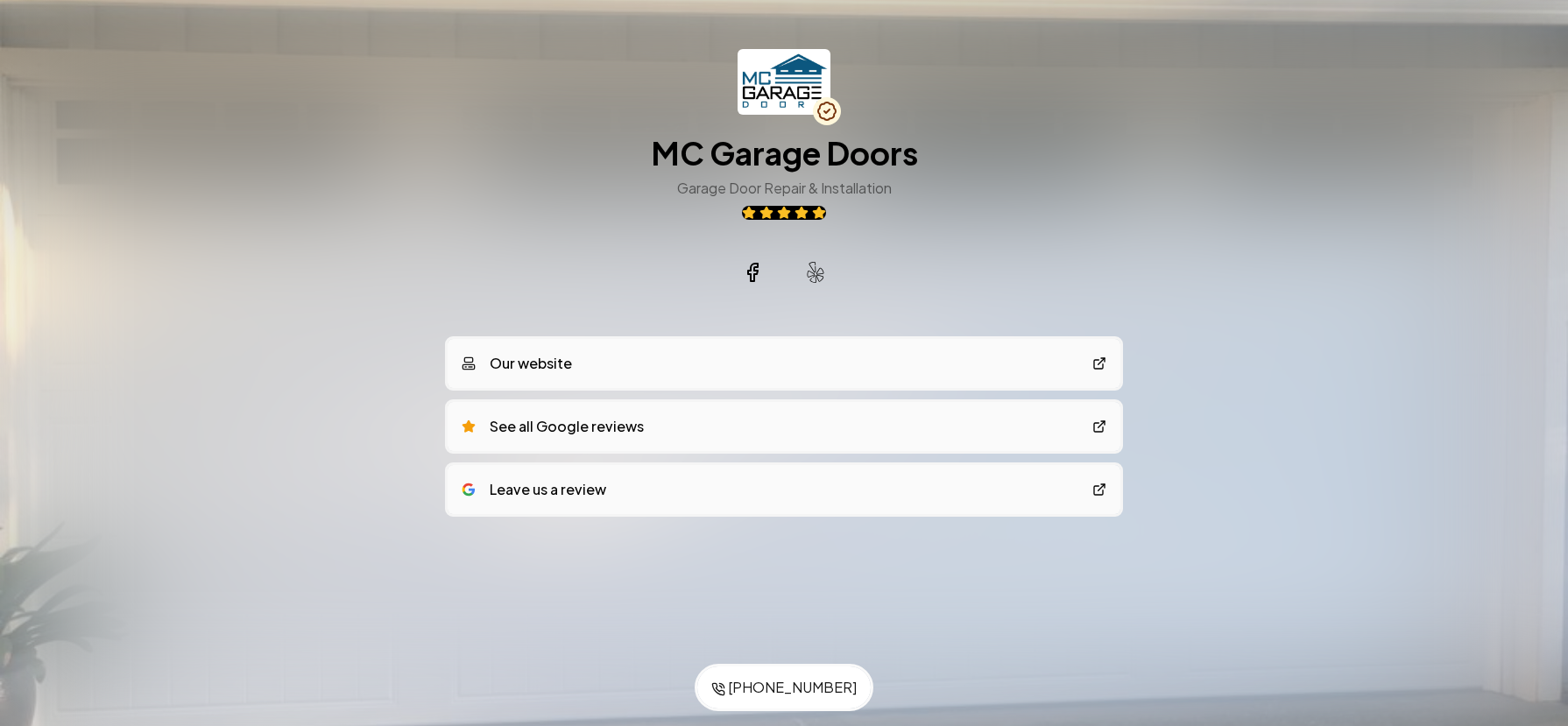
click at [818, 276] on icon at bounding box center [815, 273] width 21 height 21
